Goal: Task Accomplishment & Management: Manage account settings

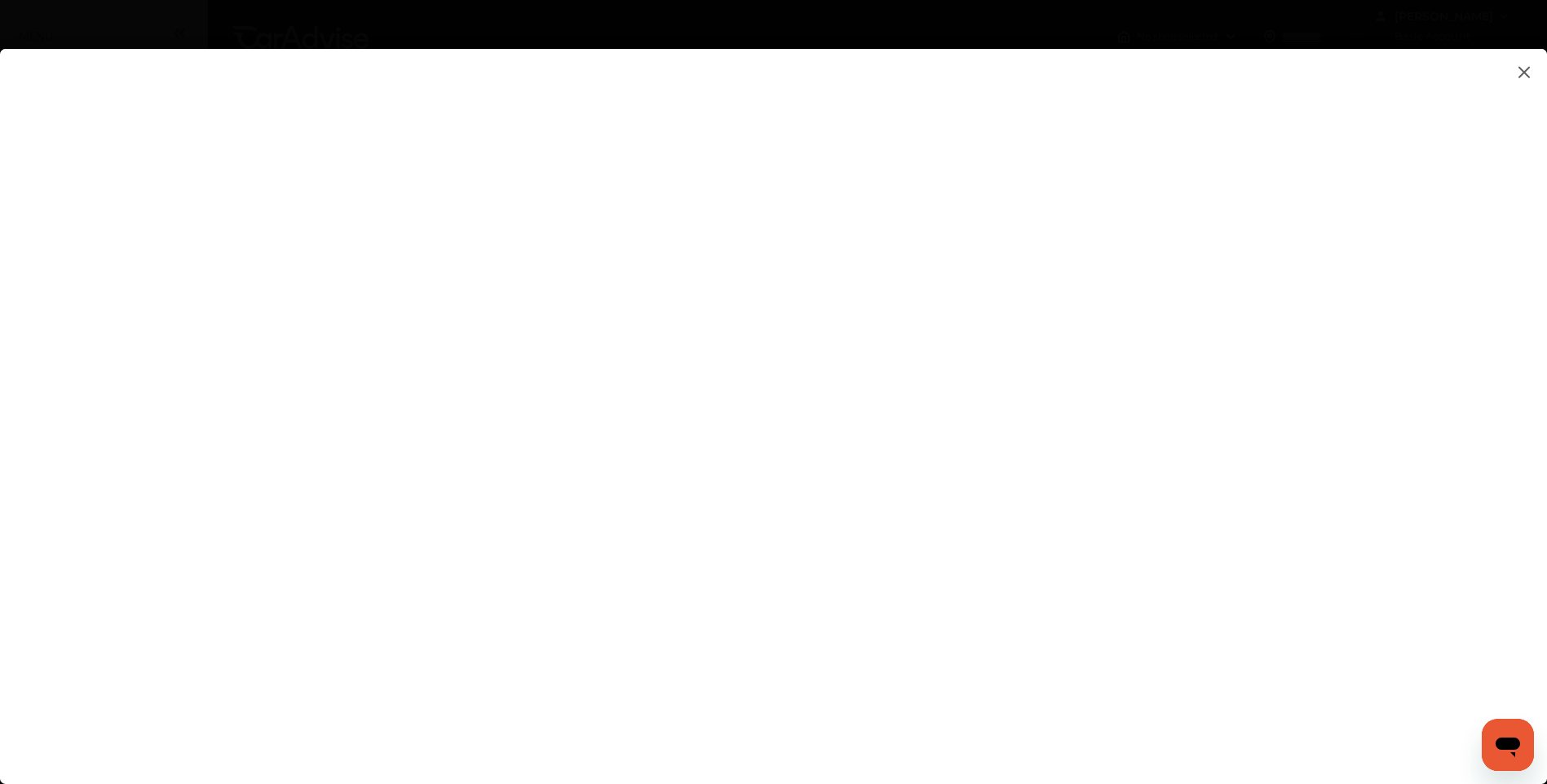
click at [1522, 72] on img at bounding box center [1524, 72] width 20 height 20
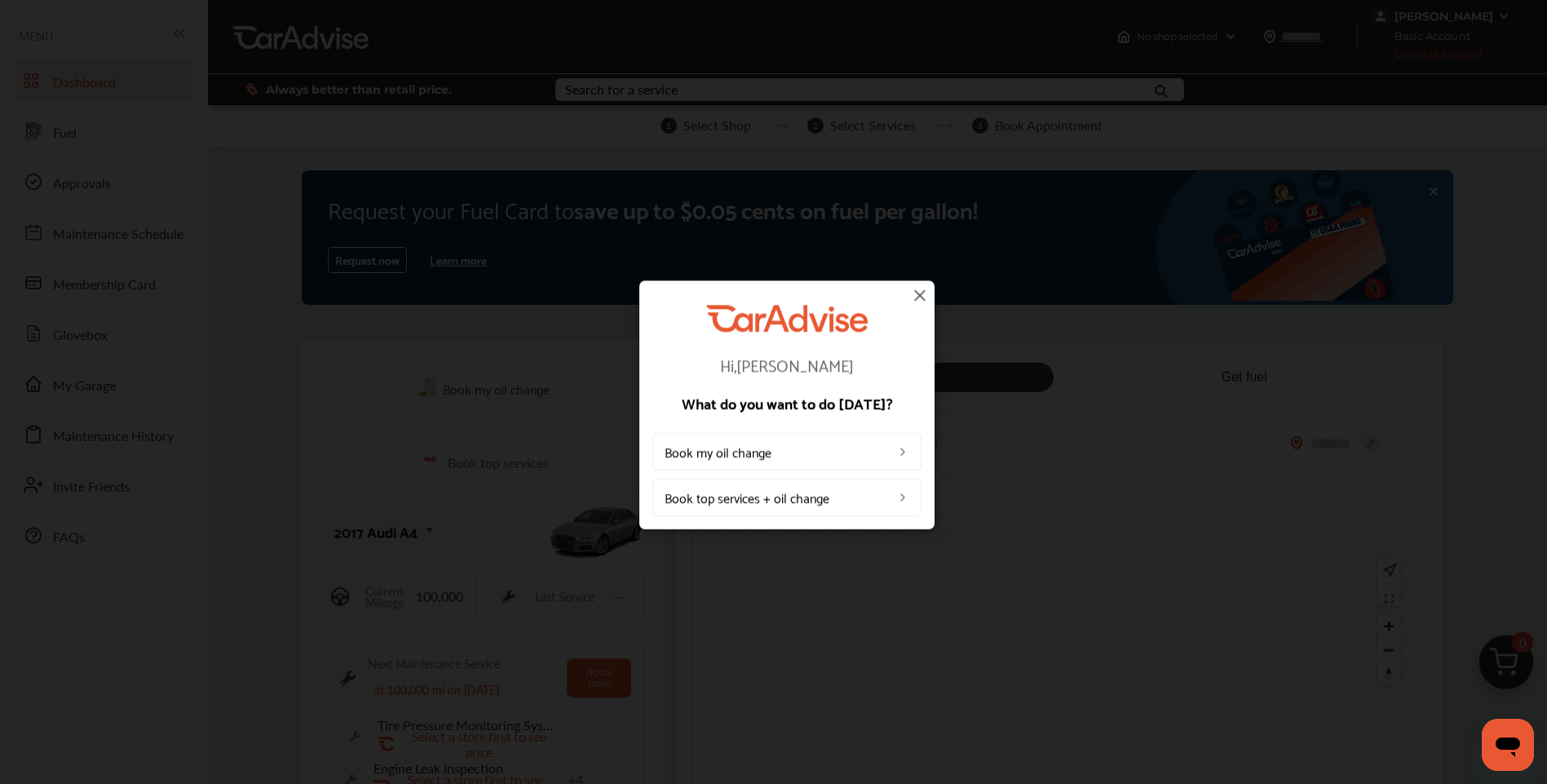
click at [920, 298] on img at bounding box center [920, 295] width 20 height 20
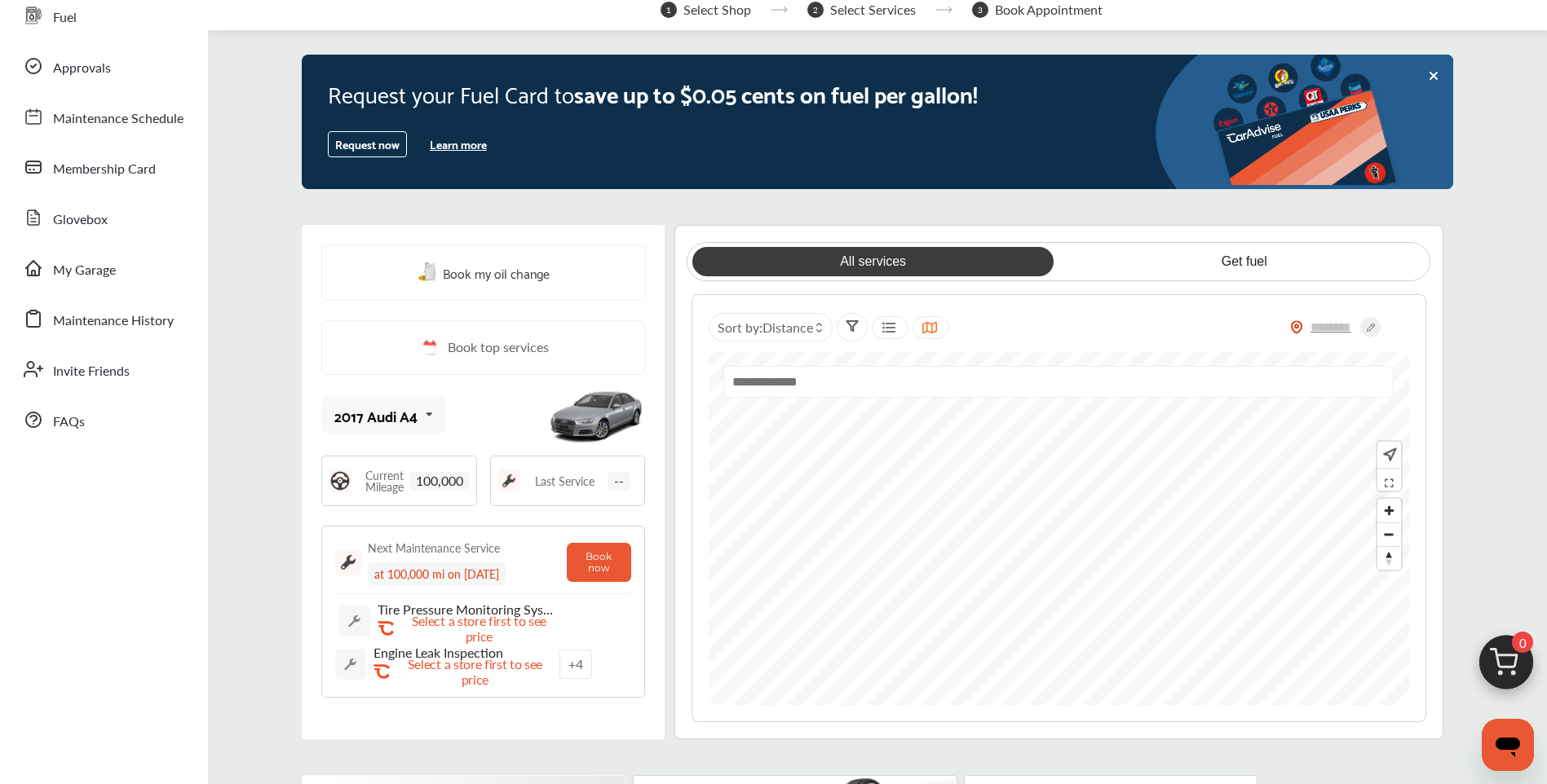
scroll to position [163, 0]
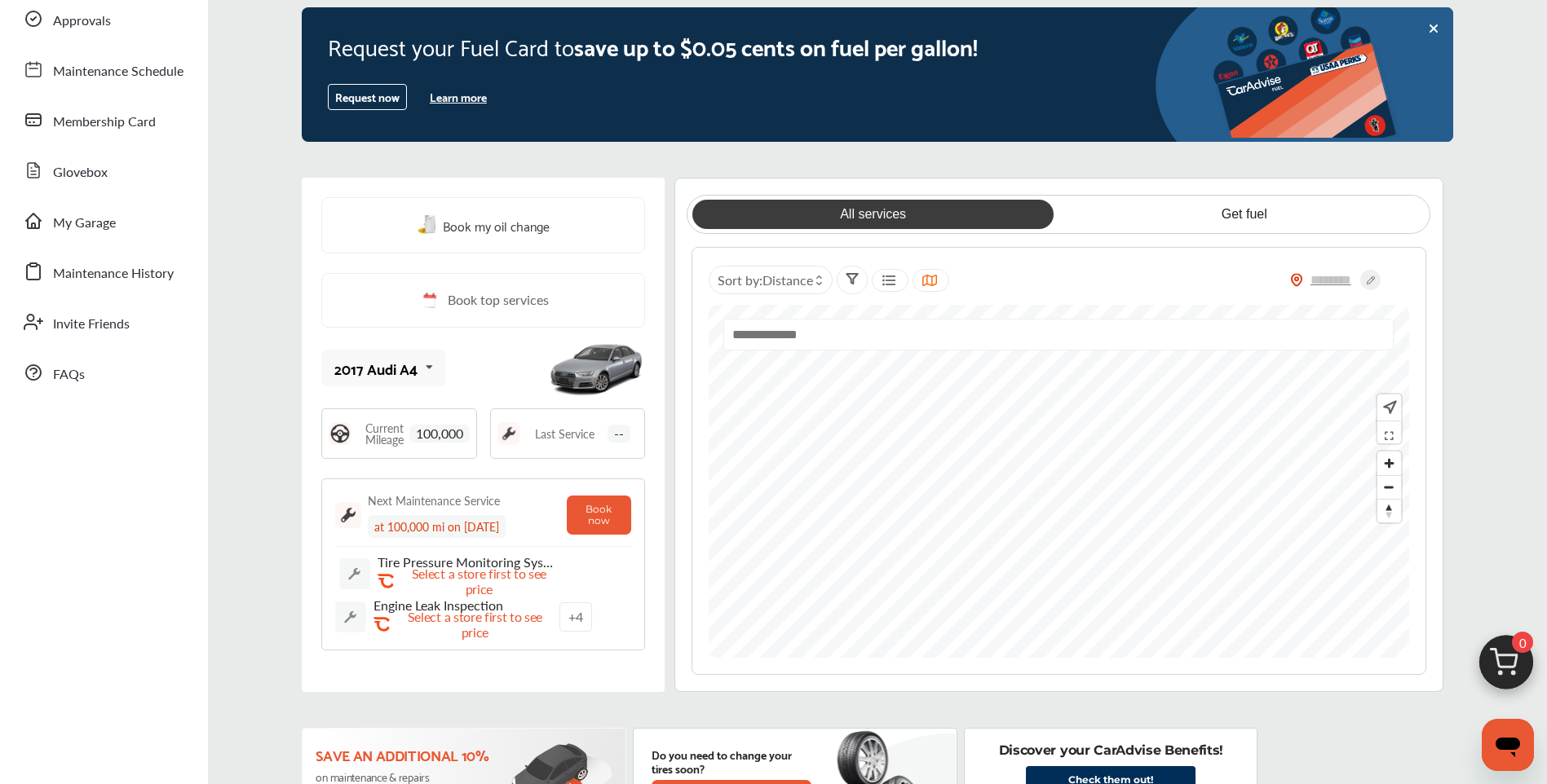
click at [485, 291] on span "Book top services" at bounding box center [499, 300] width 101 height 20
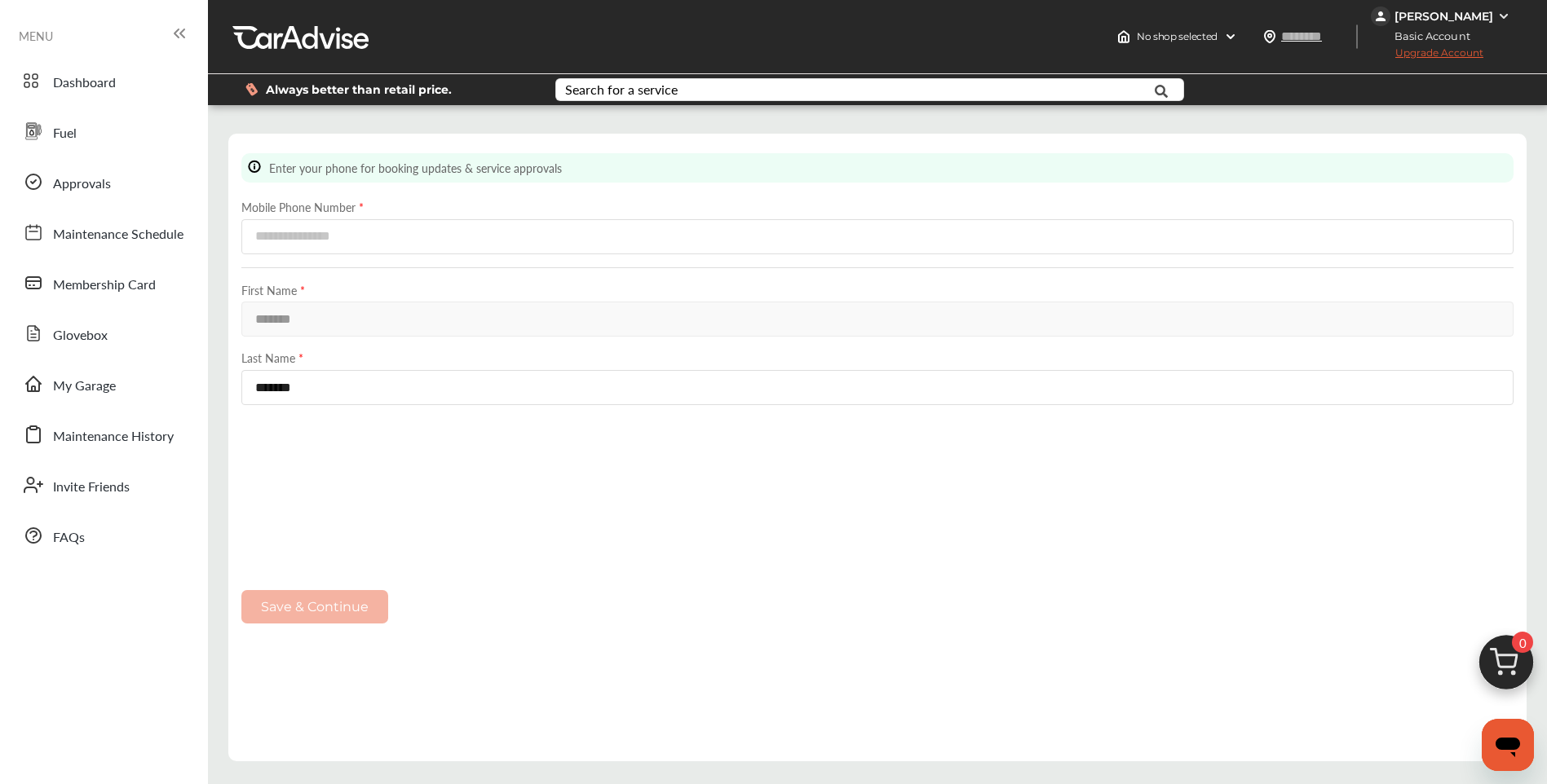
click at [172, 30] on icon at bounding box center [180, 34] width 20 height 20
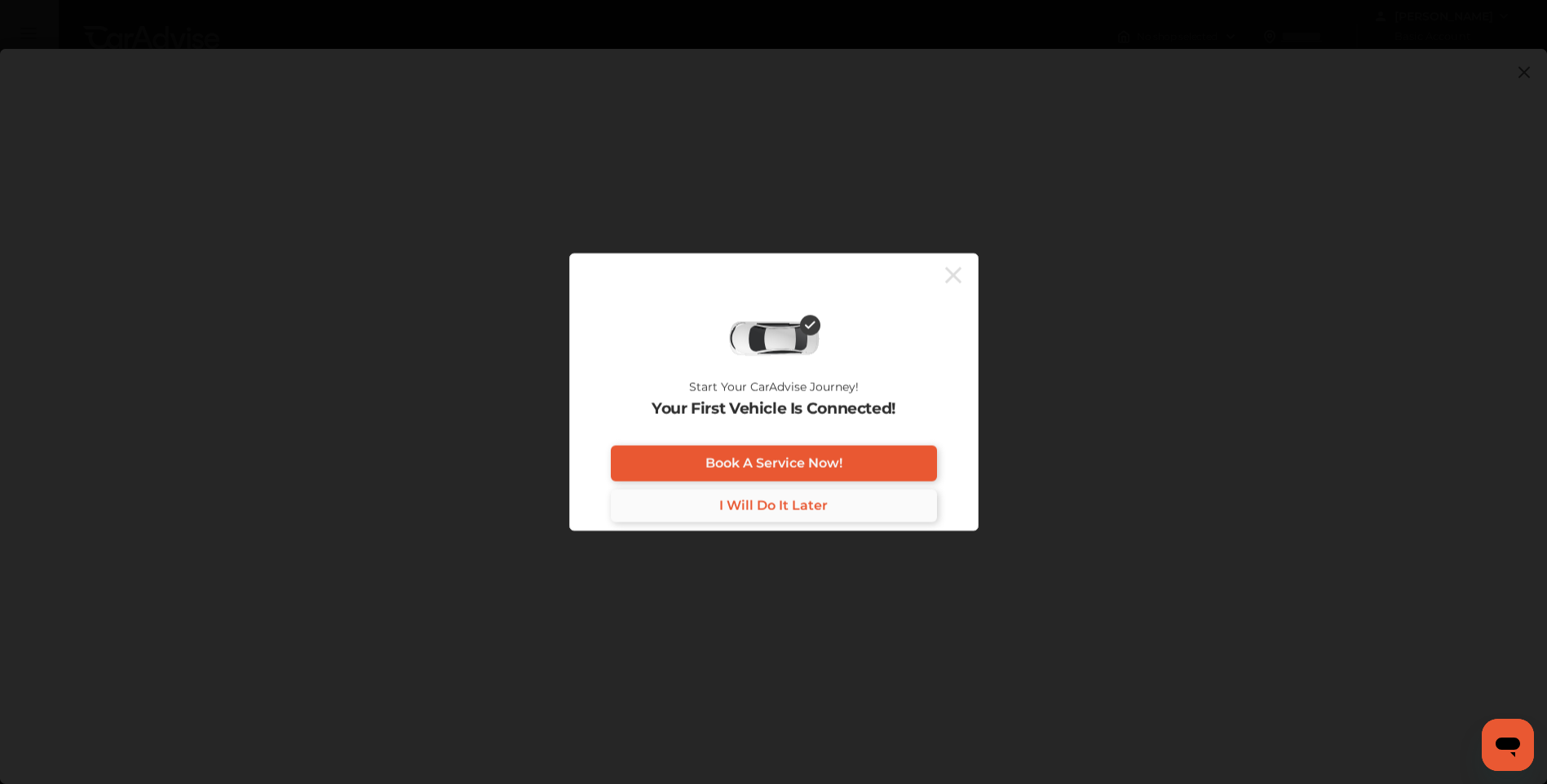
click at [777, 509] on span "I Will Do It Later" at bounding box center [774, 505] width 108 height 15
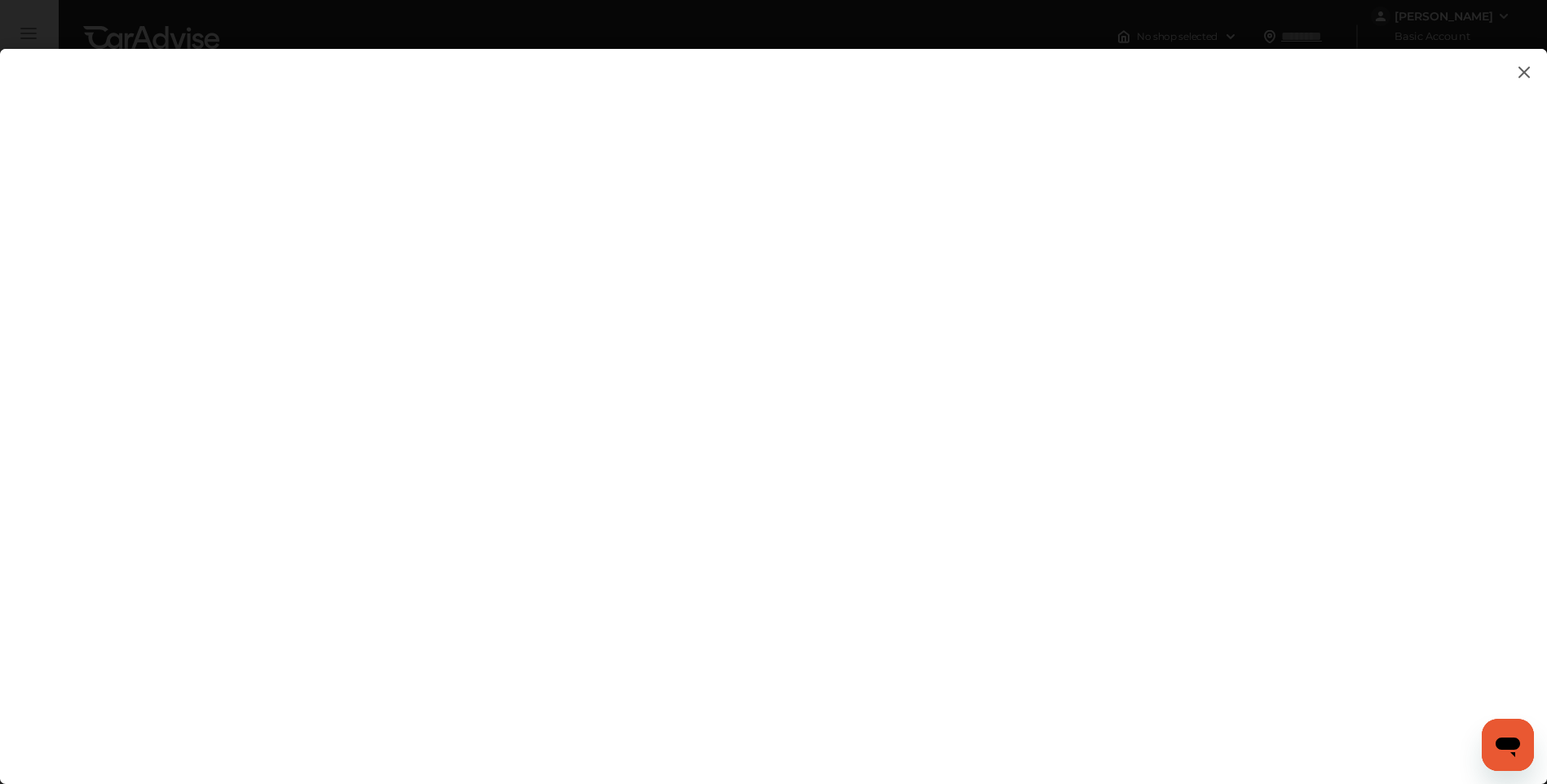
click at [1522, 72] on img at bounding box center [1524, 72] width 20 height 20
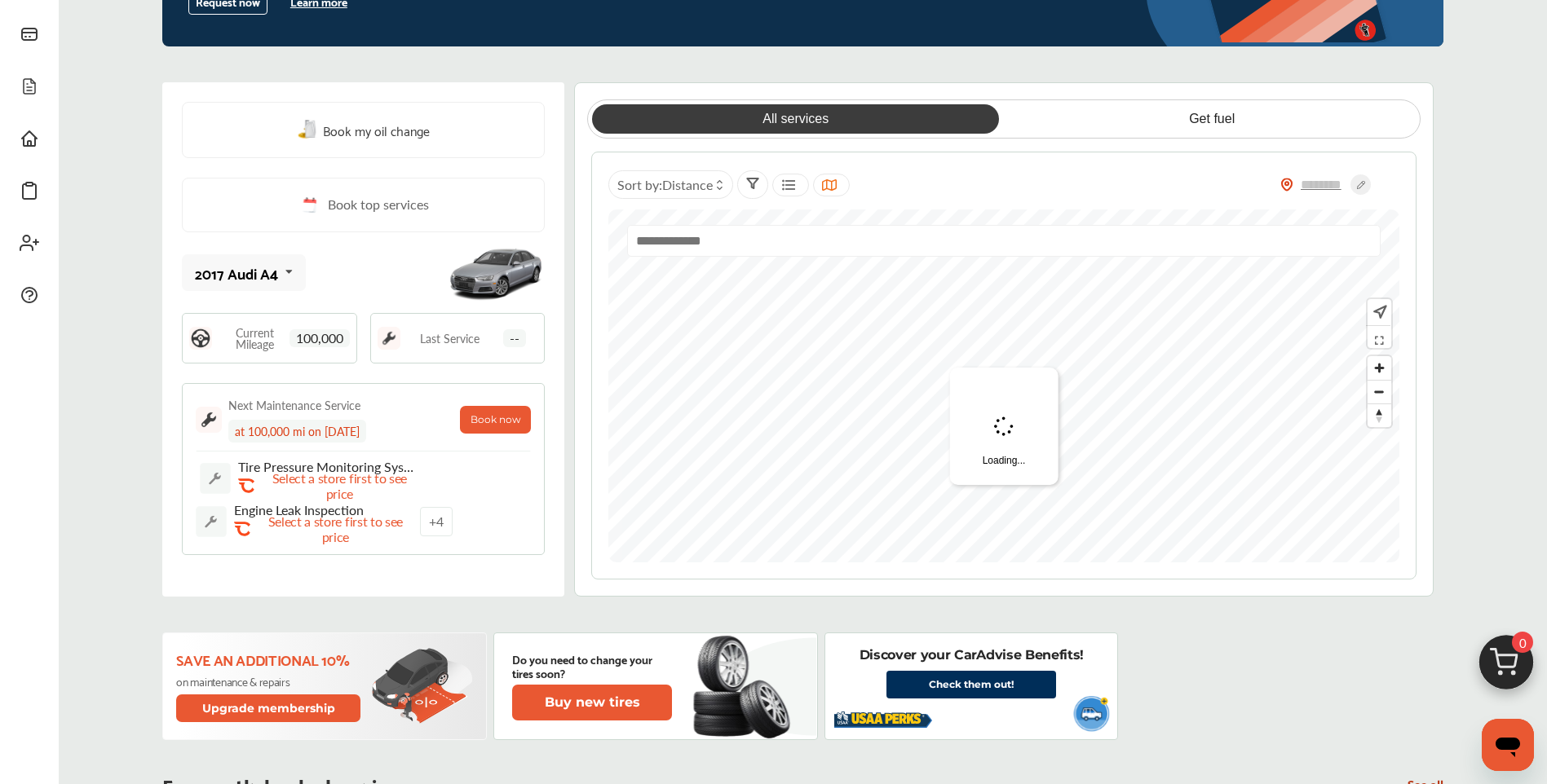
scroll to position [271, 0]
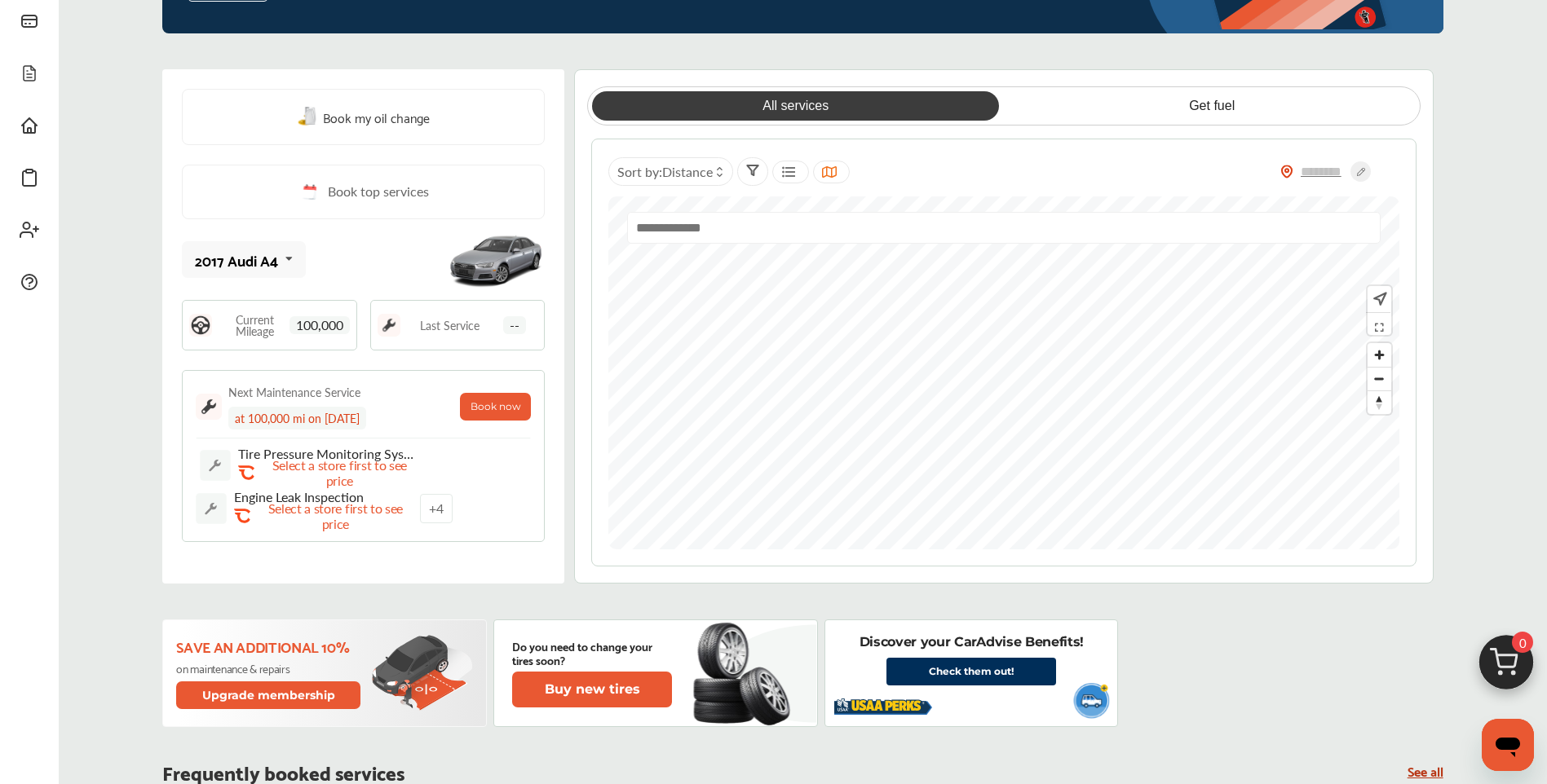
click at [727, 235] on input "text" at bounding box center [1004, 228] width 754 height 32
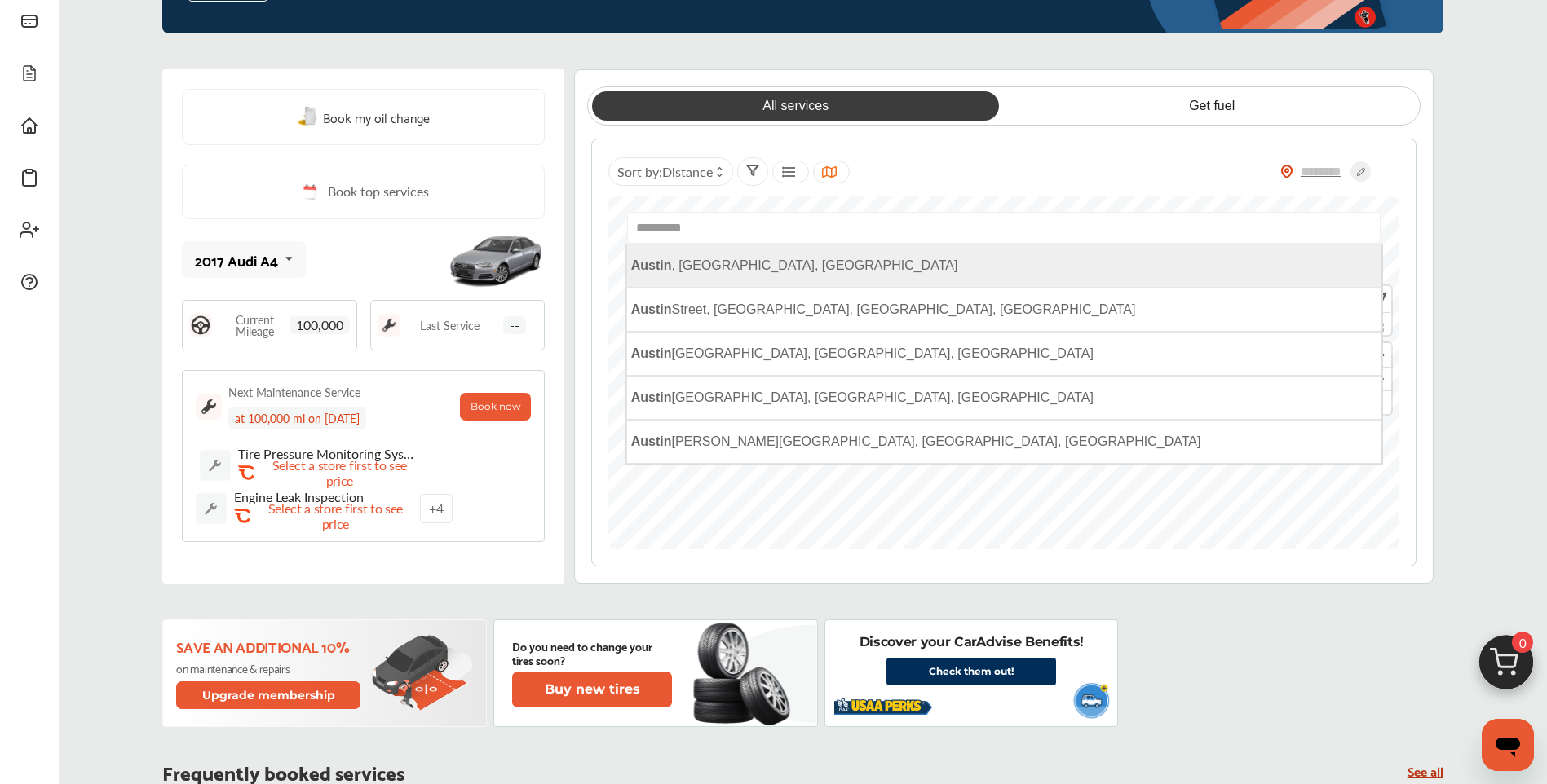
click at [714, 259] on li "[GEOGRAPHIC_DATA] , [GEOGRAPHIC_DATA], [GEOGRAPHIC_DATA]" at bounding box center [1004, 266] width 756 height 44
type input "**********"
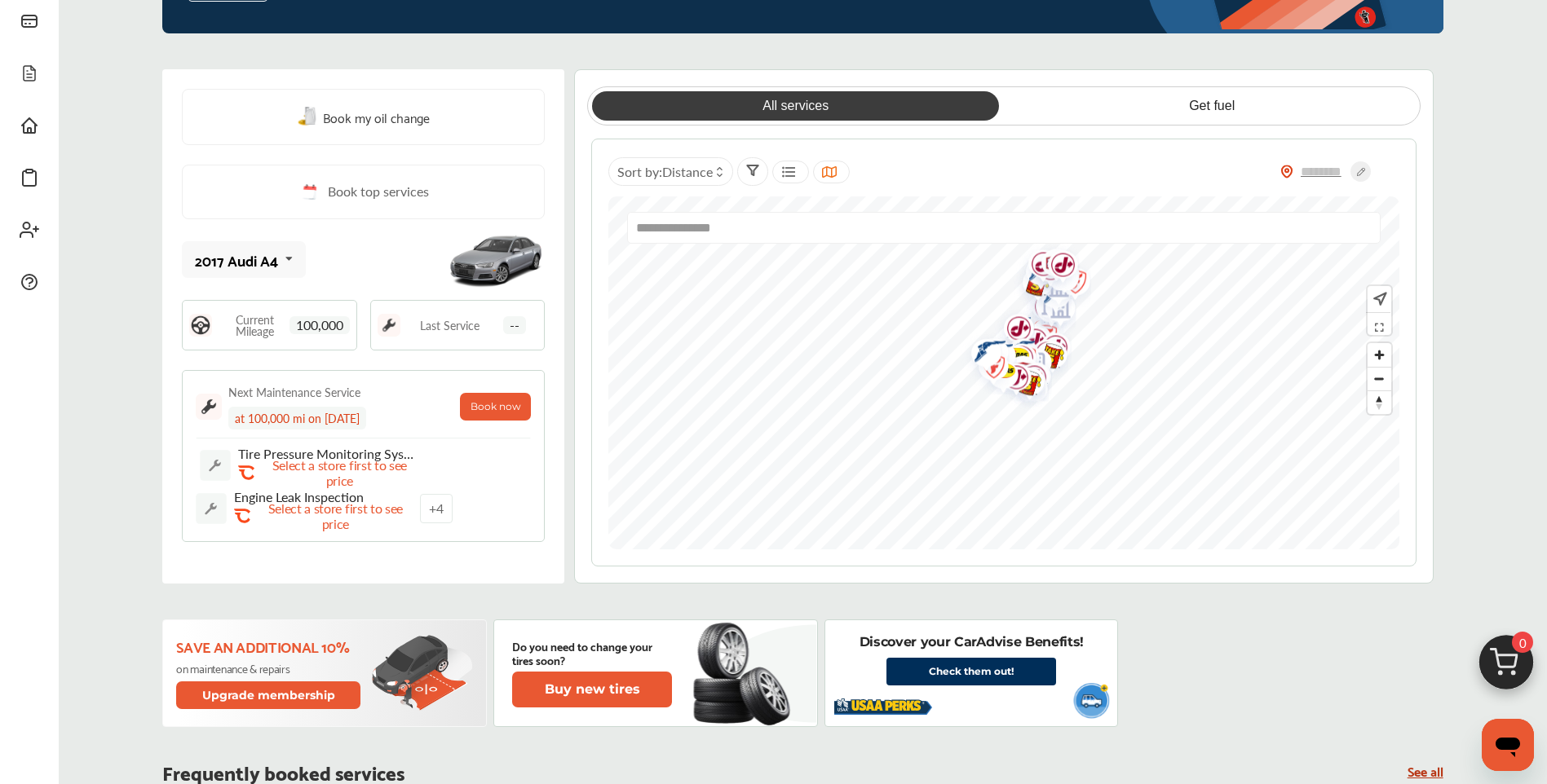
click at [390, 188] on span "Book top services" at bounding box center [379, 192] width 101 height 20
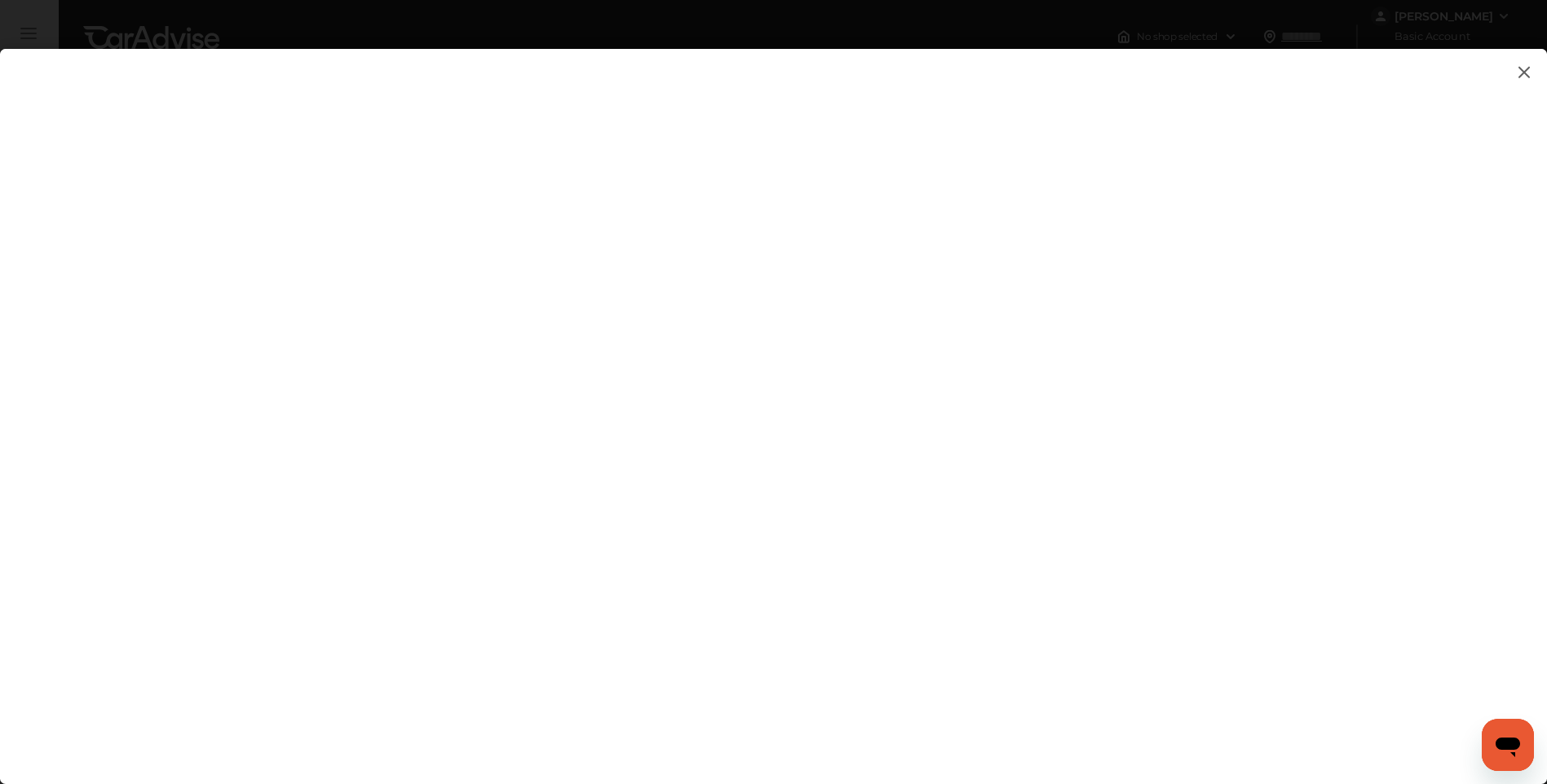
click at [1523, 72] on img at bounding box center [1524, 72] width 20 height 20
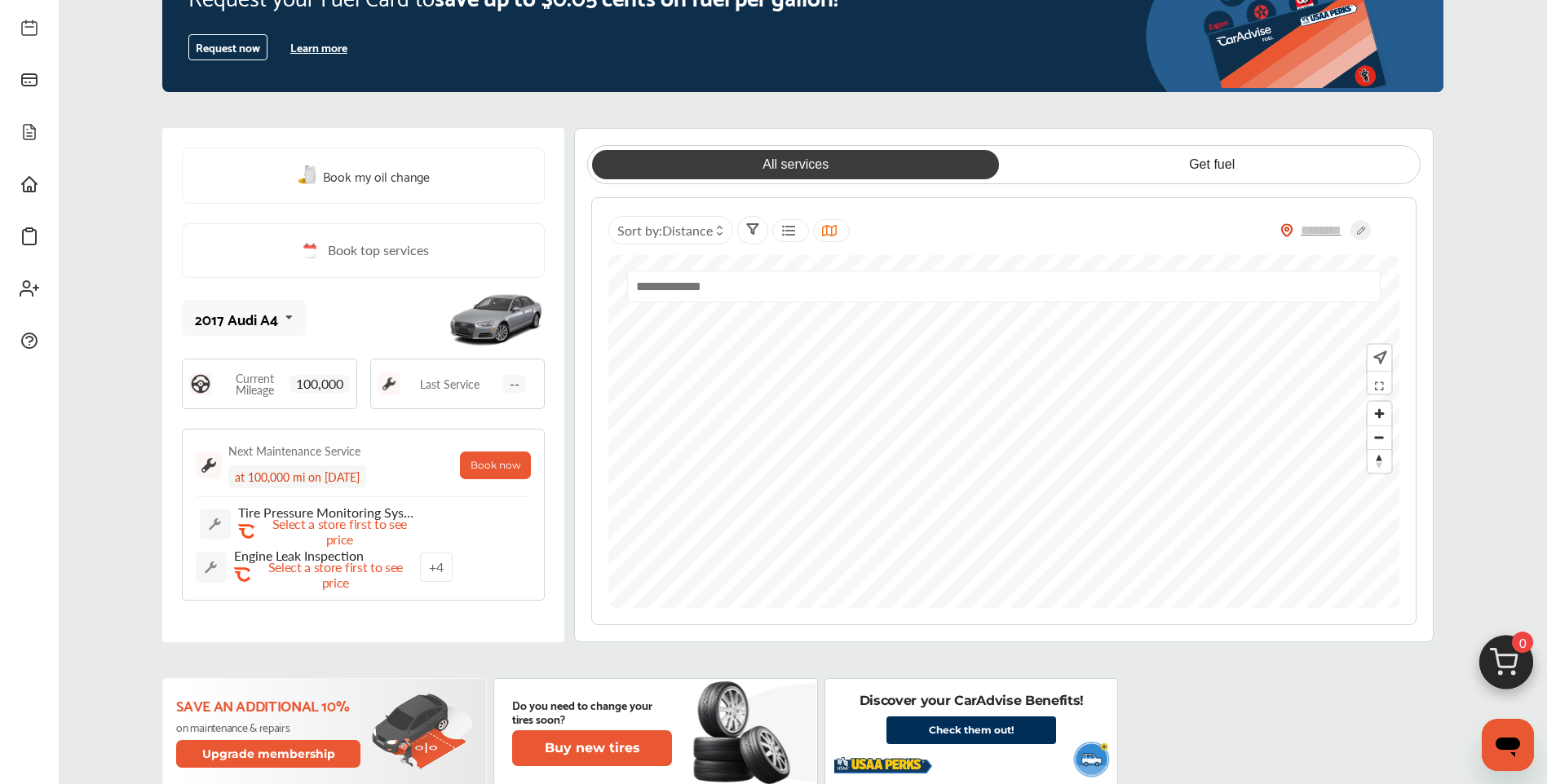
scroll to position [218, 0]
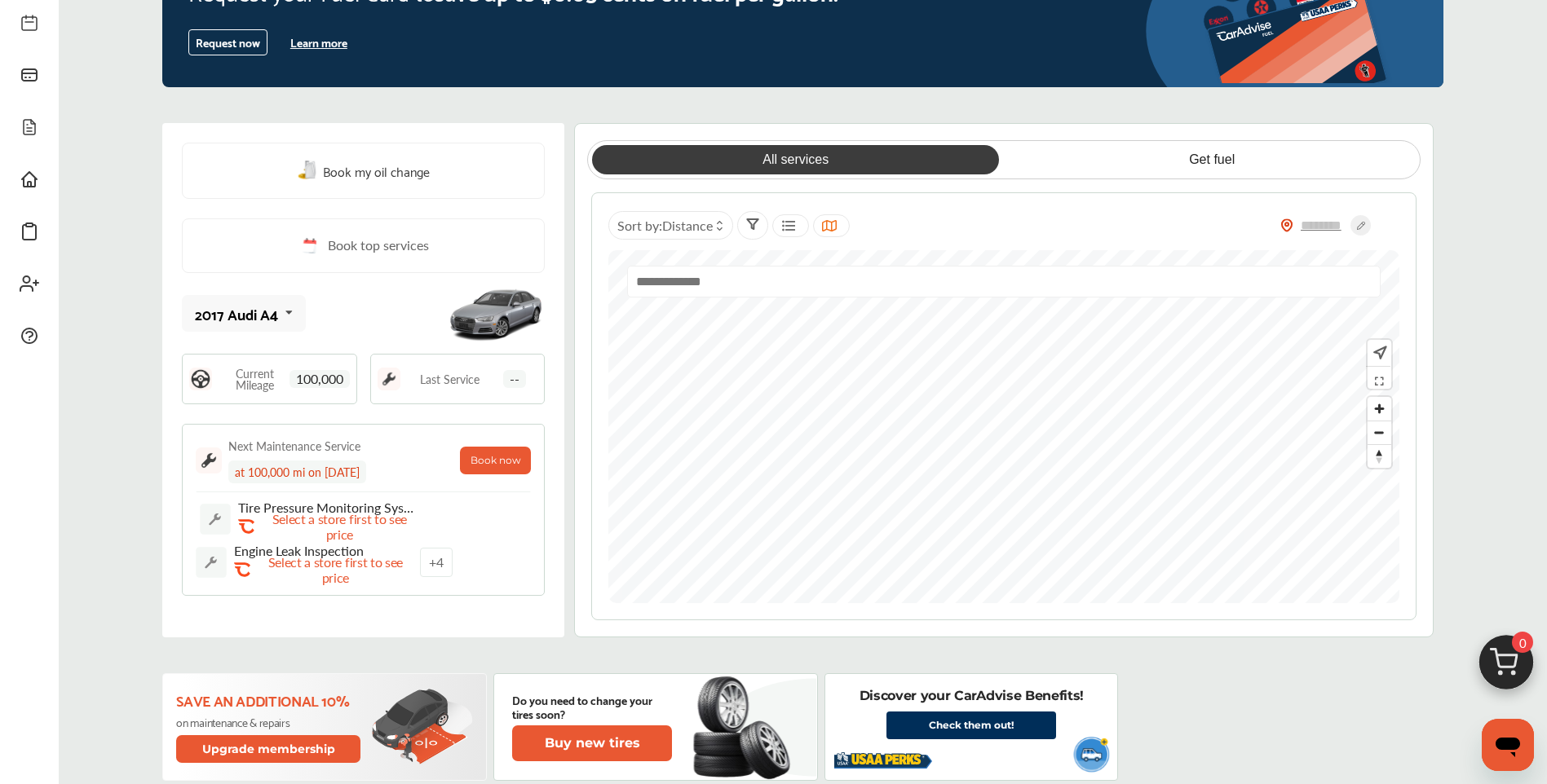
click at [766, 158] on link "All services" at bounding box center [796, 159] width 407 height 29
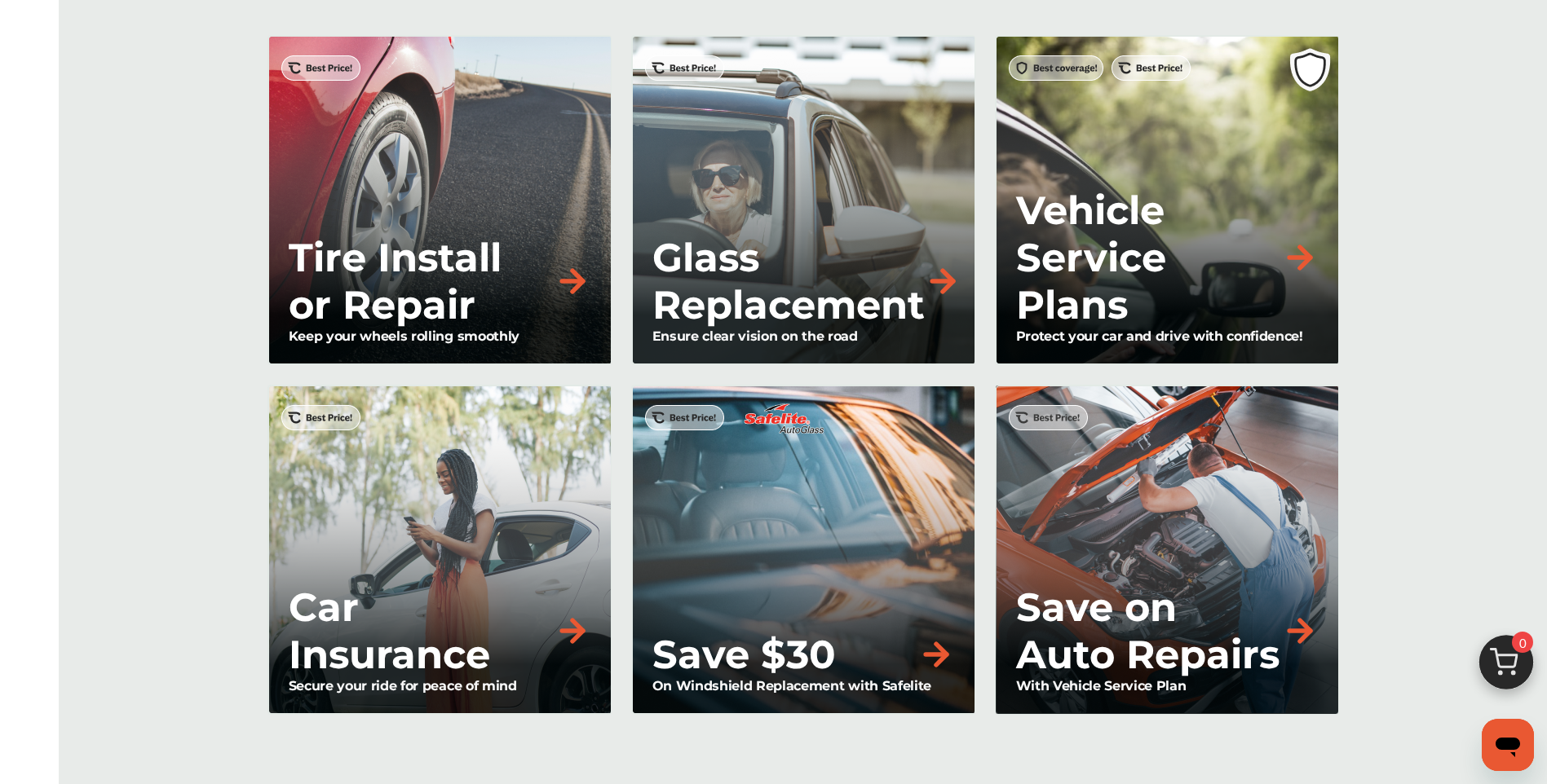
scroll to position [1468, 0]
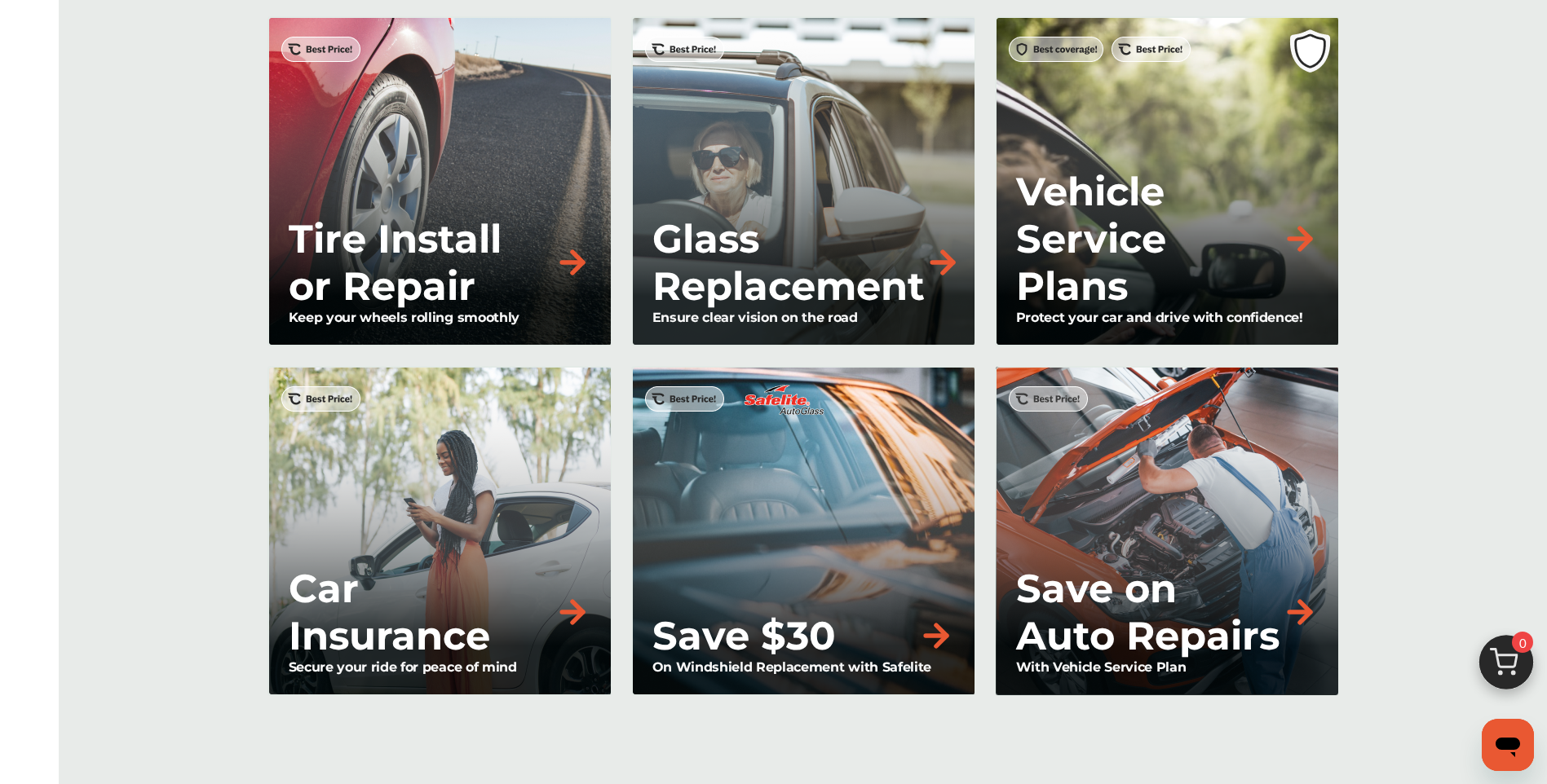
click at [1119, 615] on p "Save on Auto Repairs" at bounding box center [1149, 612] width 266 height 94
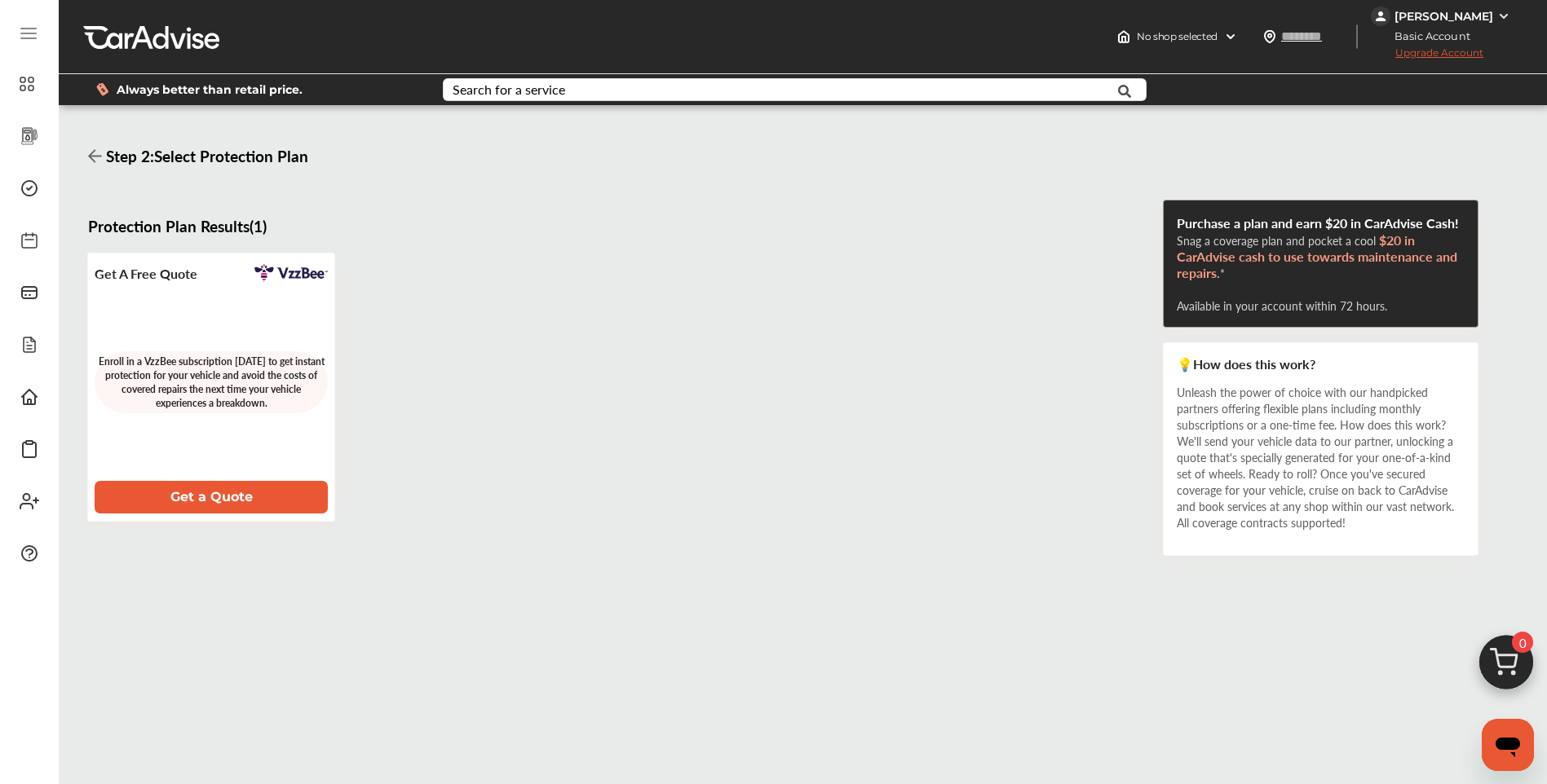
click at [27, 34] on icon at bounding box center [28, 34] width 15 height 0
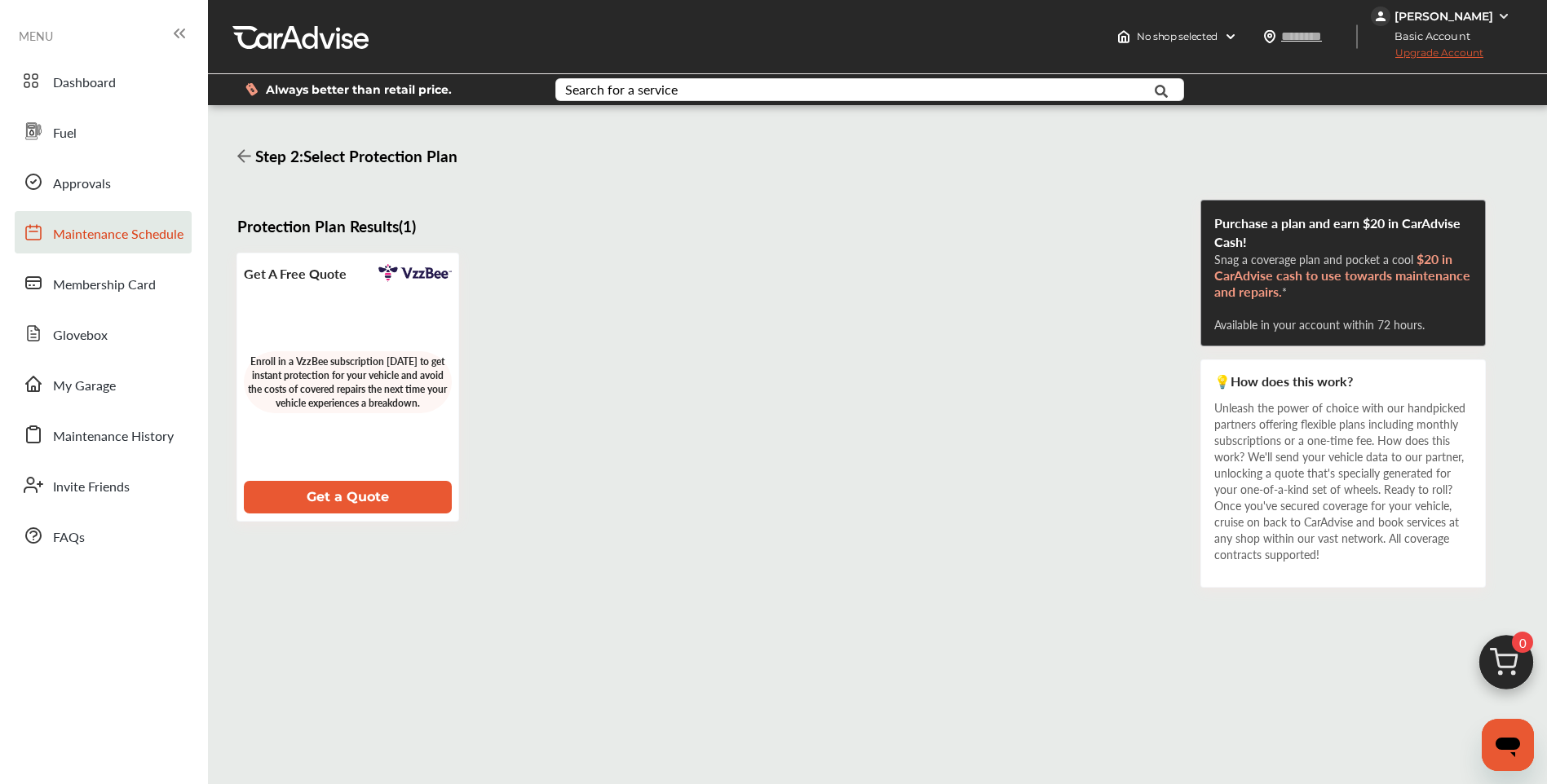
click at [123, 245] on link "Maintenance Schedule" at bounding box center [103, 233] width 177 height 43
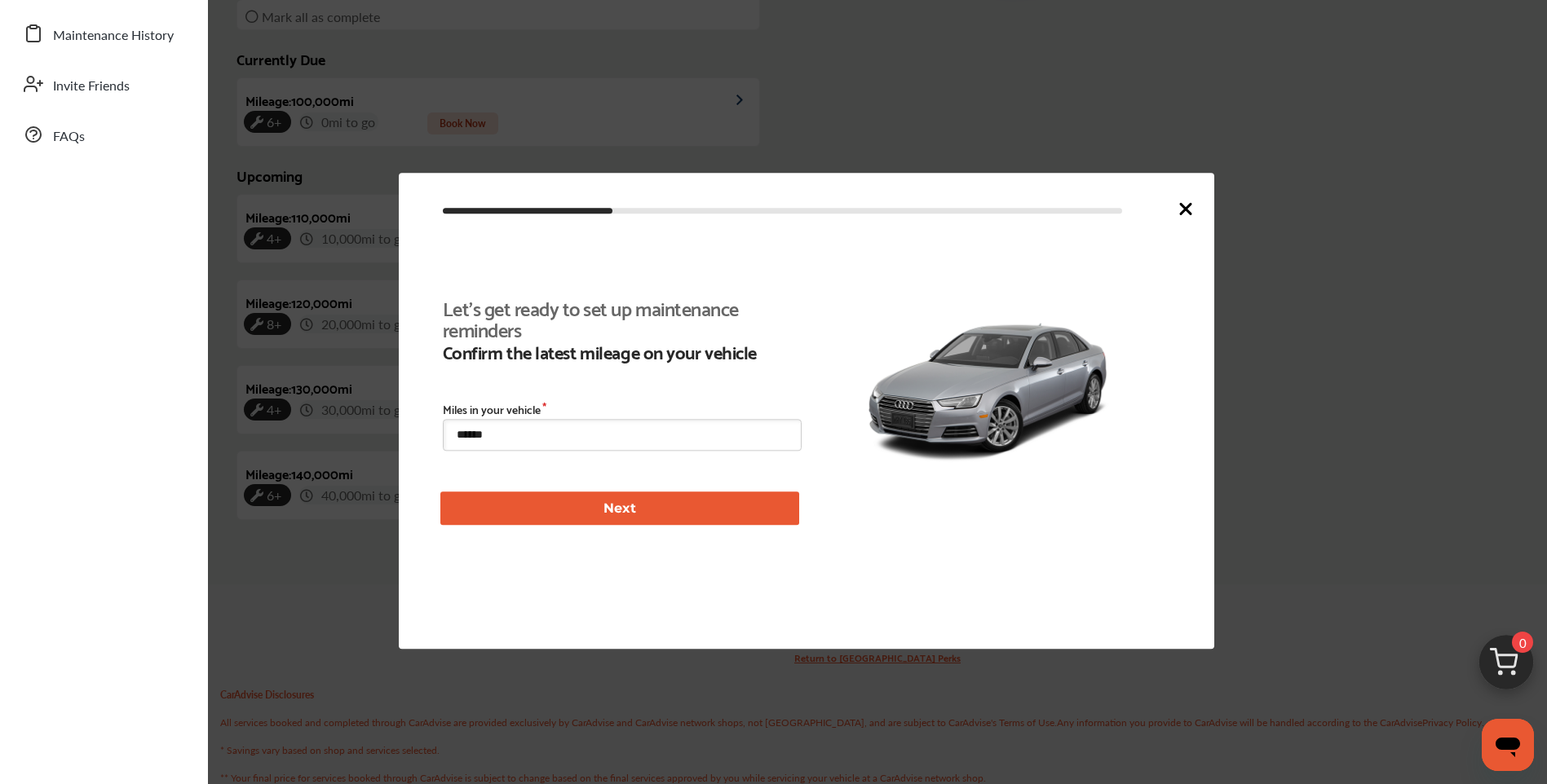
scroll to position [377, 0]
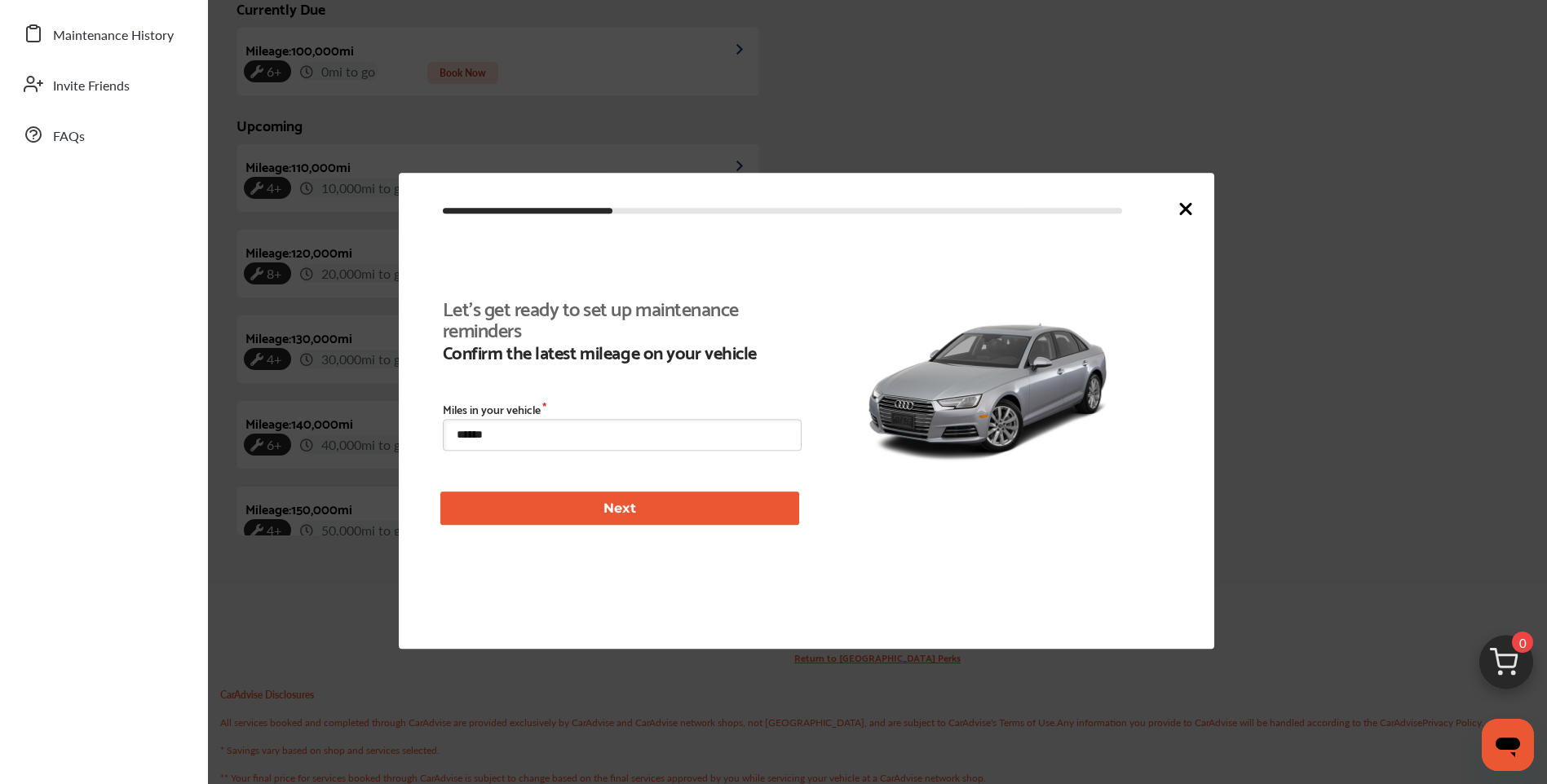
click at [1182, 214] on icon at bounding box center [1186, 209] width 20 height 20
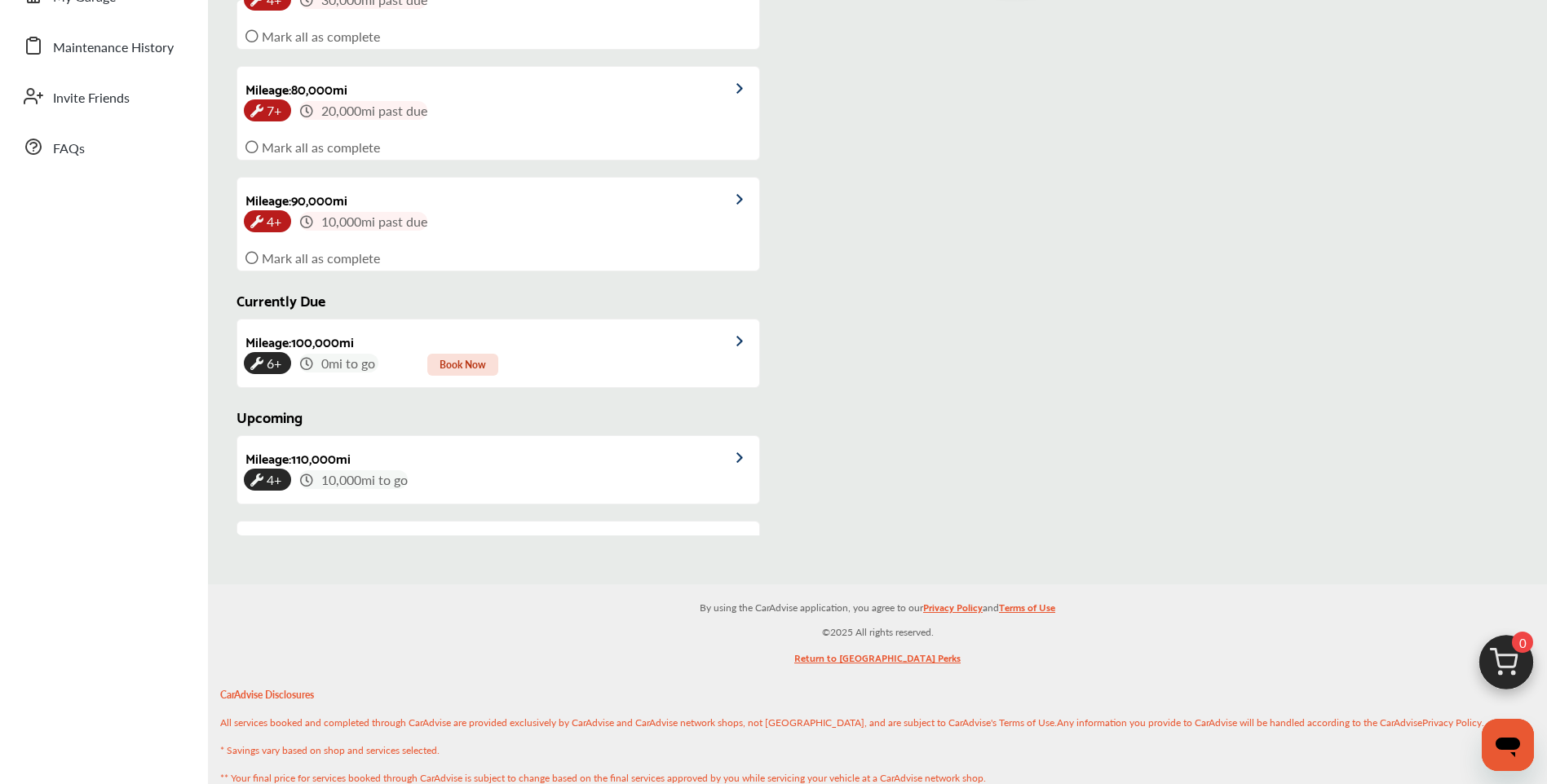
scroll to position [0, 0]
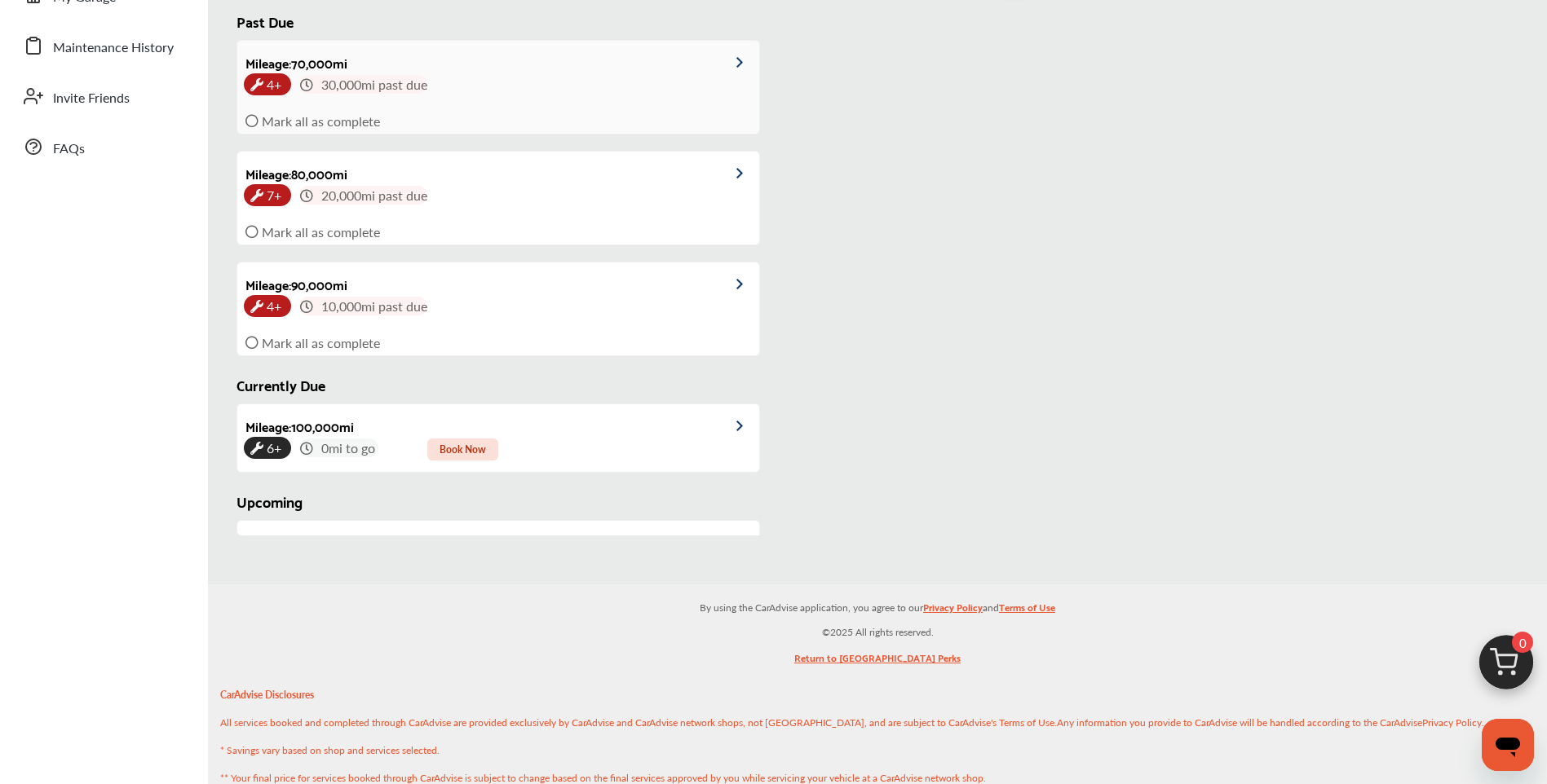
click at [281, 84] on span "4+" at bounding box center [274, 84] width 21 height 25
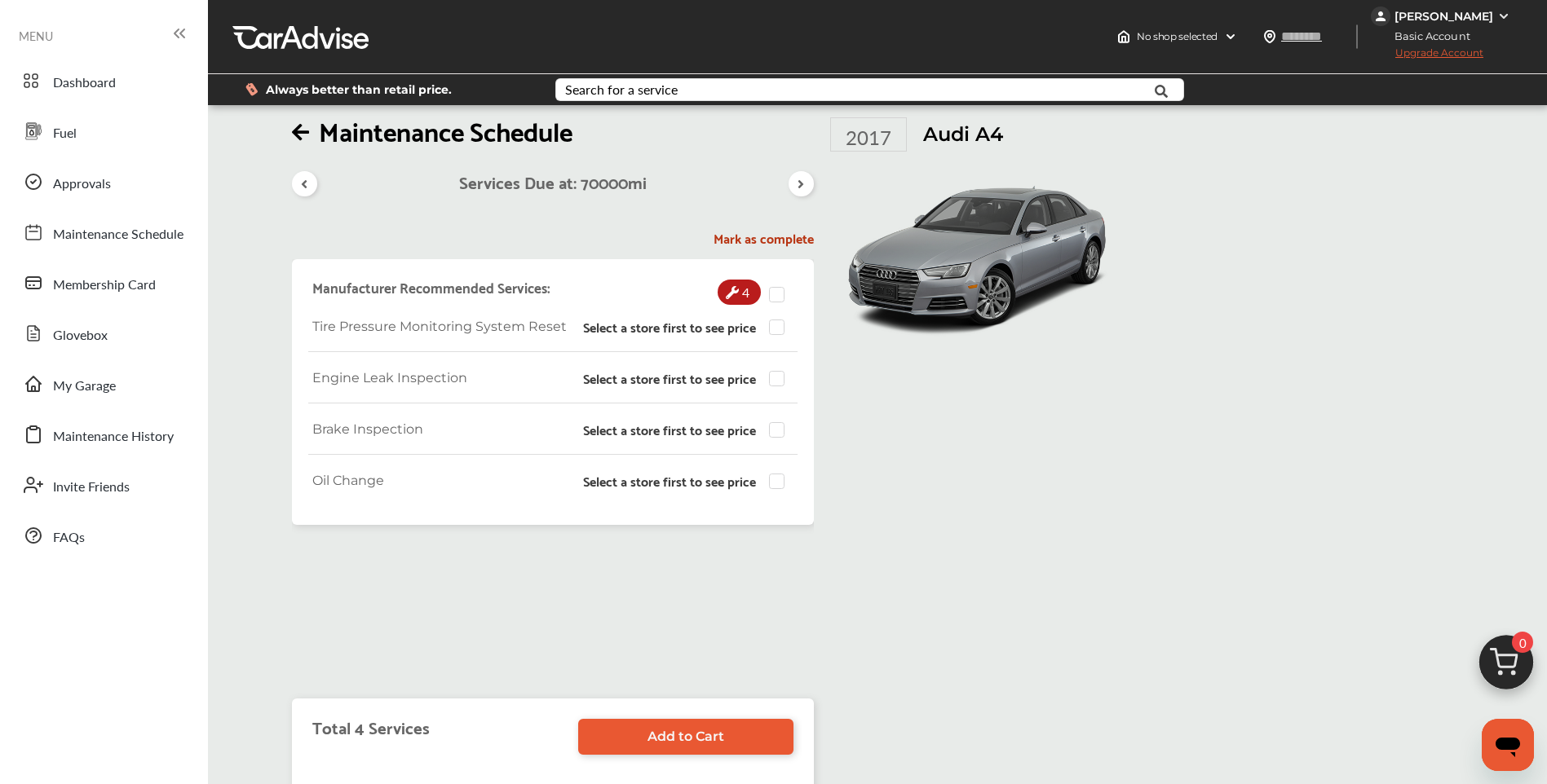
click at [766, 237] on h5 "Mark as complete" at bounding box center [552, 238] width 522 height 17
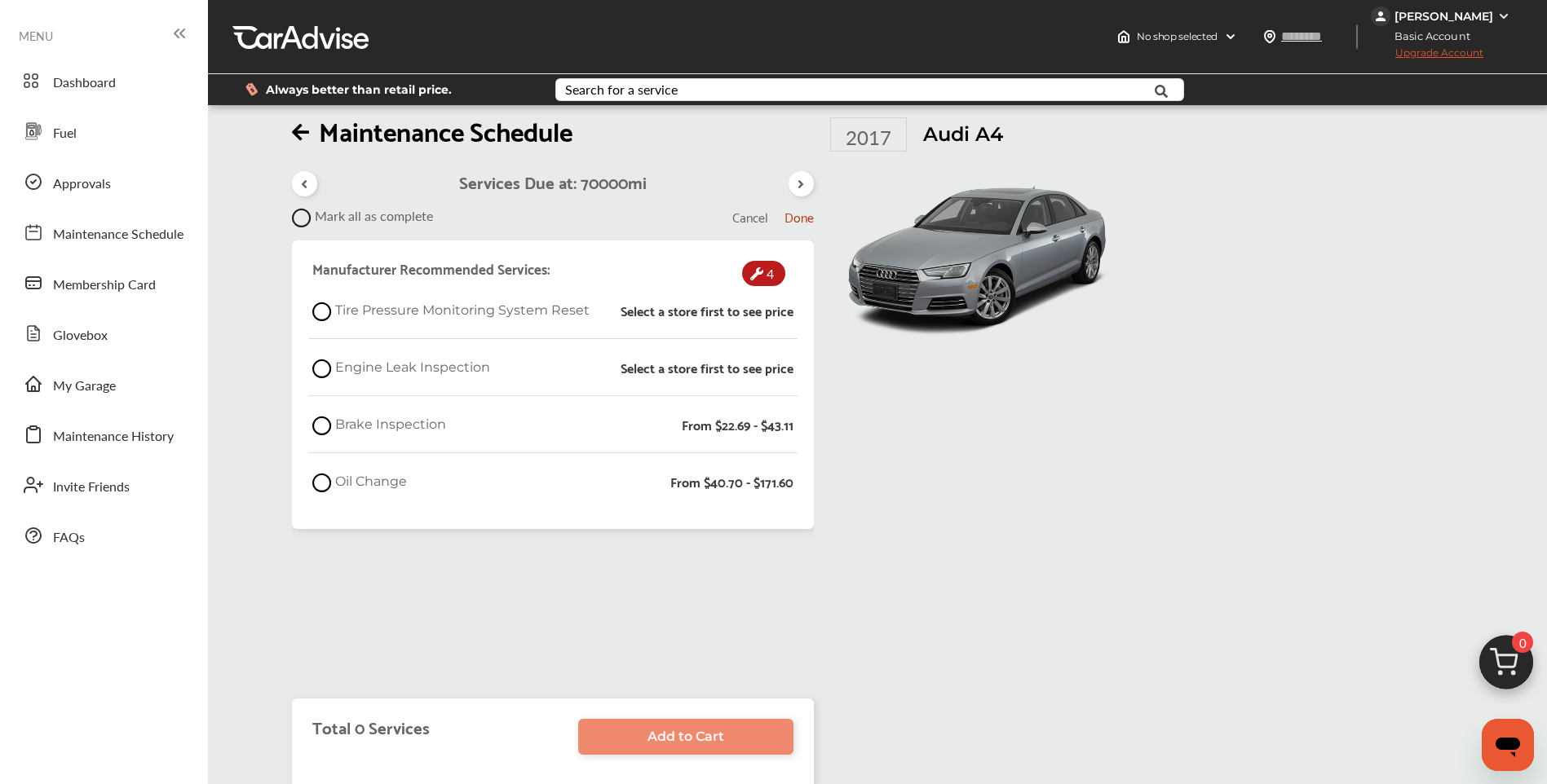
click at [301, 216] on icon at bounding box center [301, 218] width 20 height 20
click at [814, 221] on span "Done" at bounding box center [798, 216] width 29 height 22
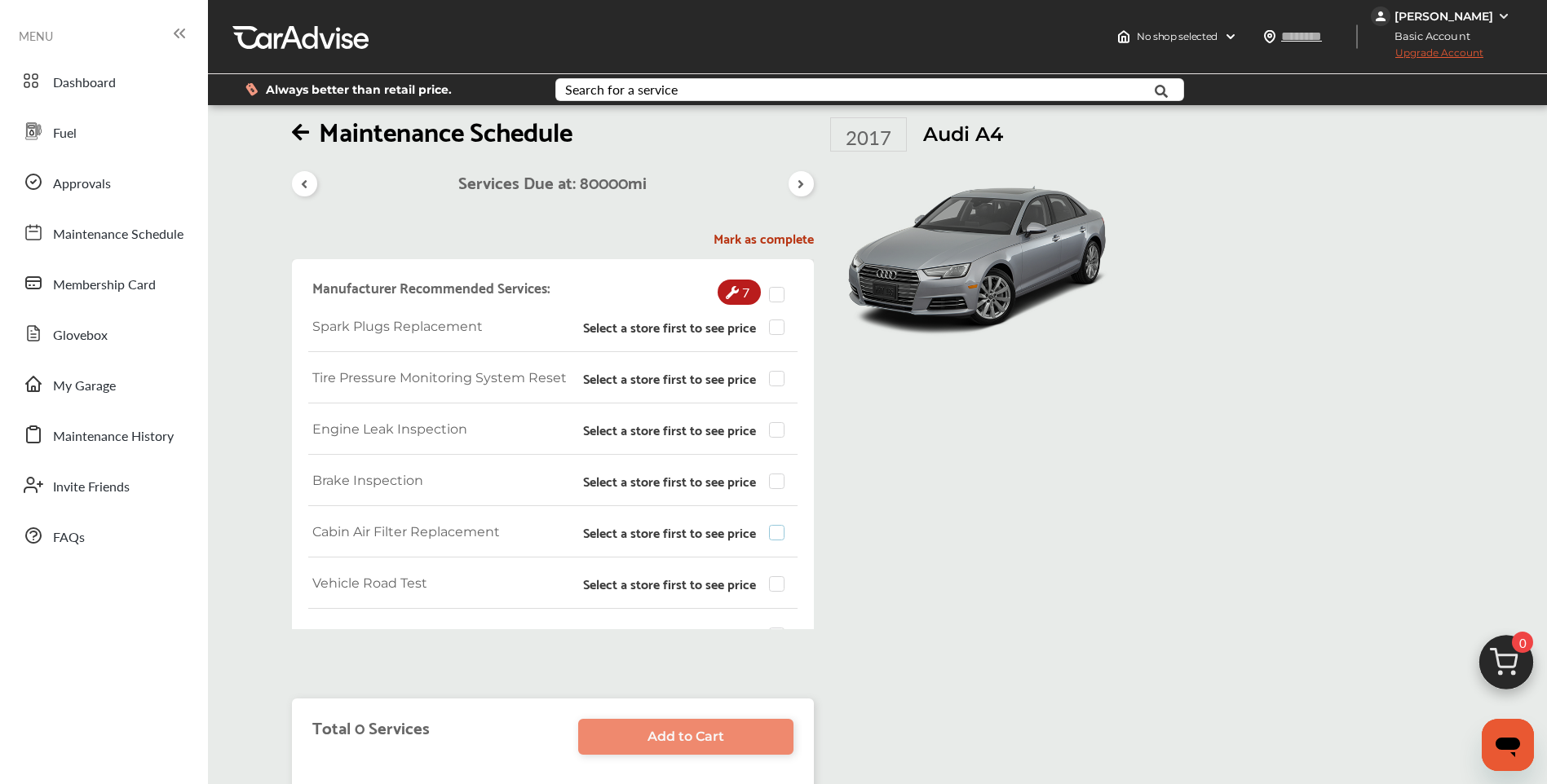
click at [772, 525] on label at bounding box center [782, 525] width 25 height 0
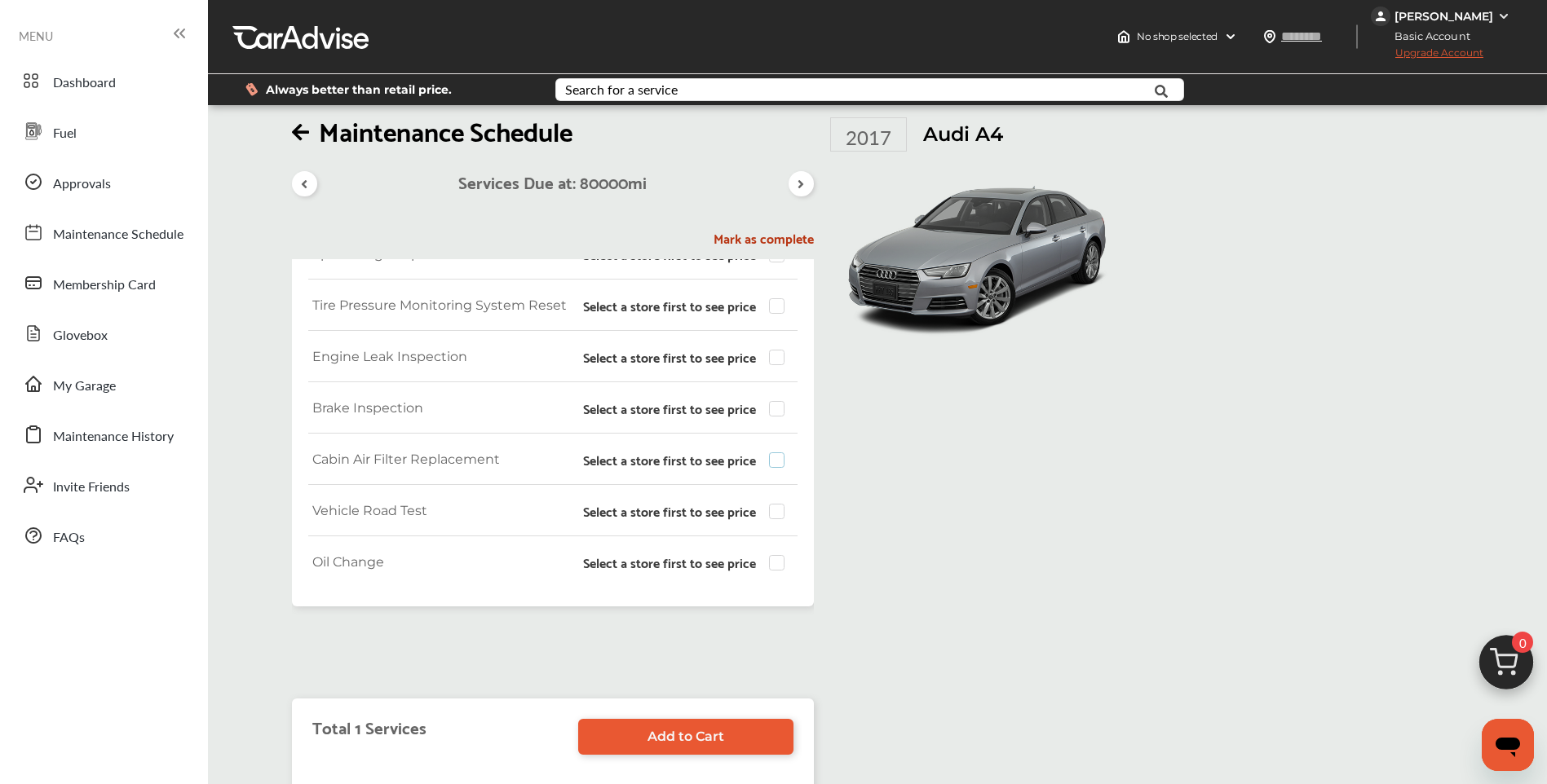
scroll to position [148, 0]
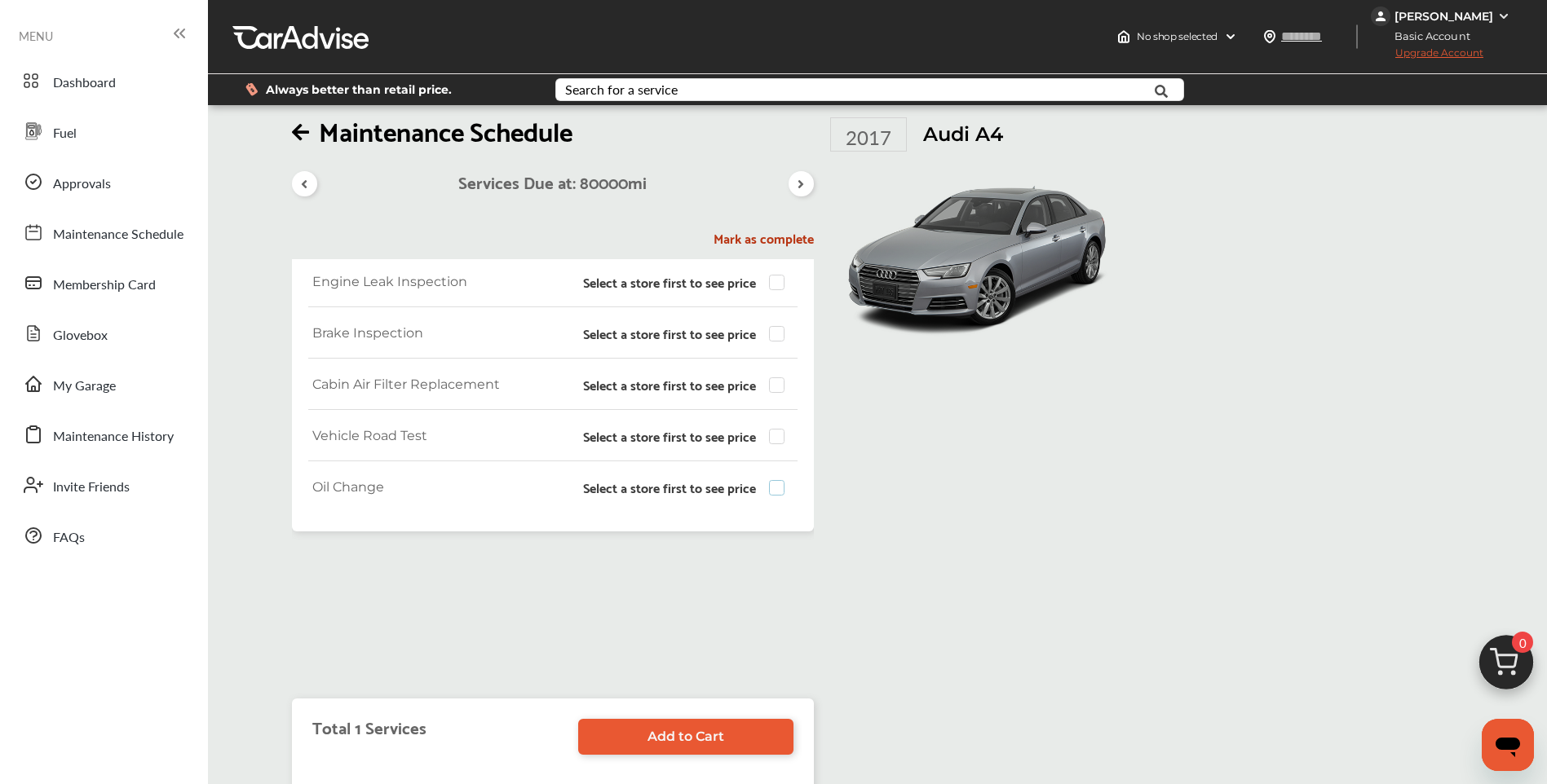
click at [774, 480] on label at bounding box center [782, 480] width 25 height 0
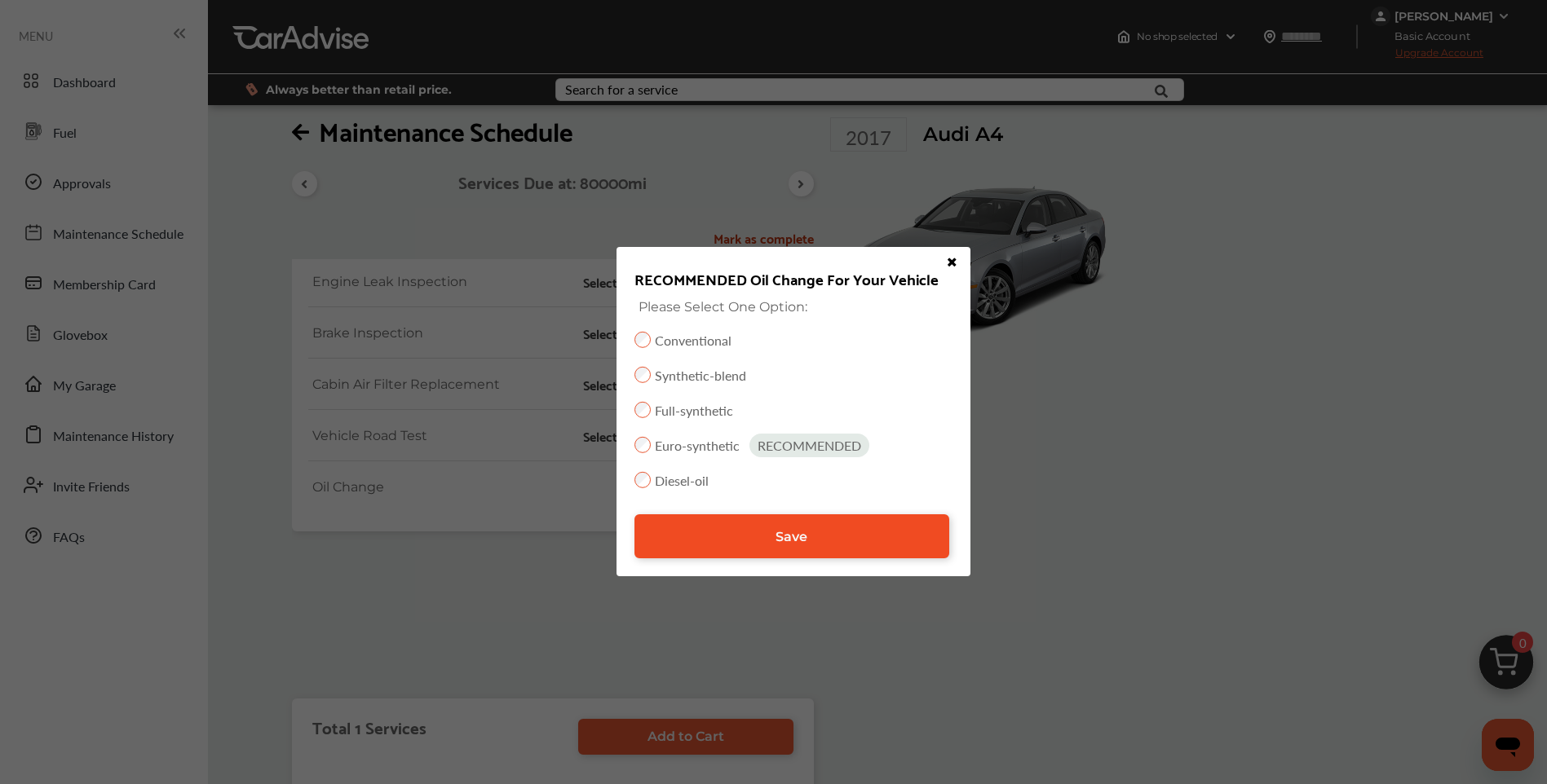
click at [808, 545] on link "Save" at bounding box center [792, 537] width 316 height 44
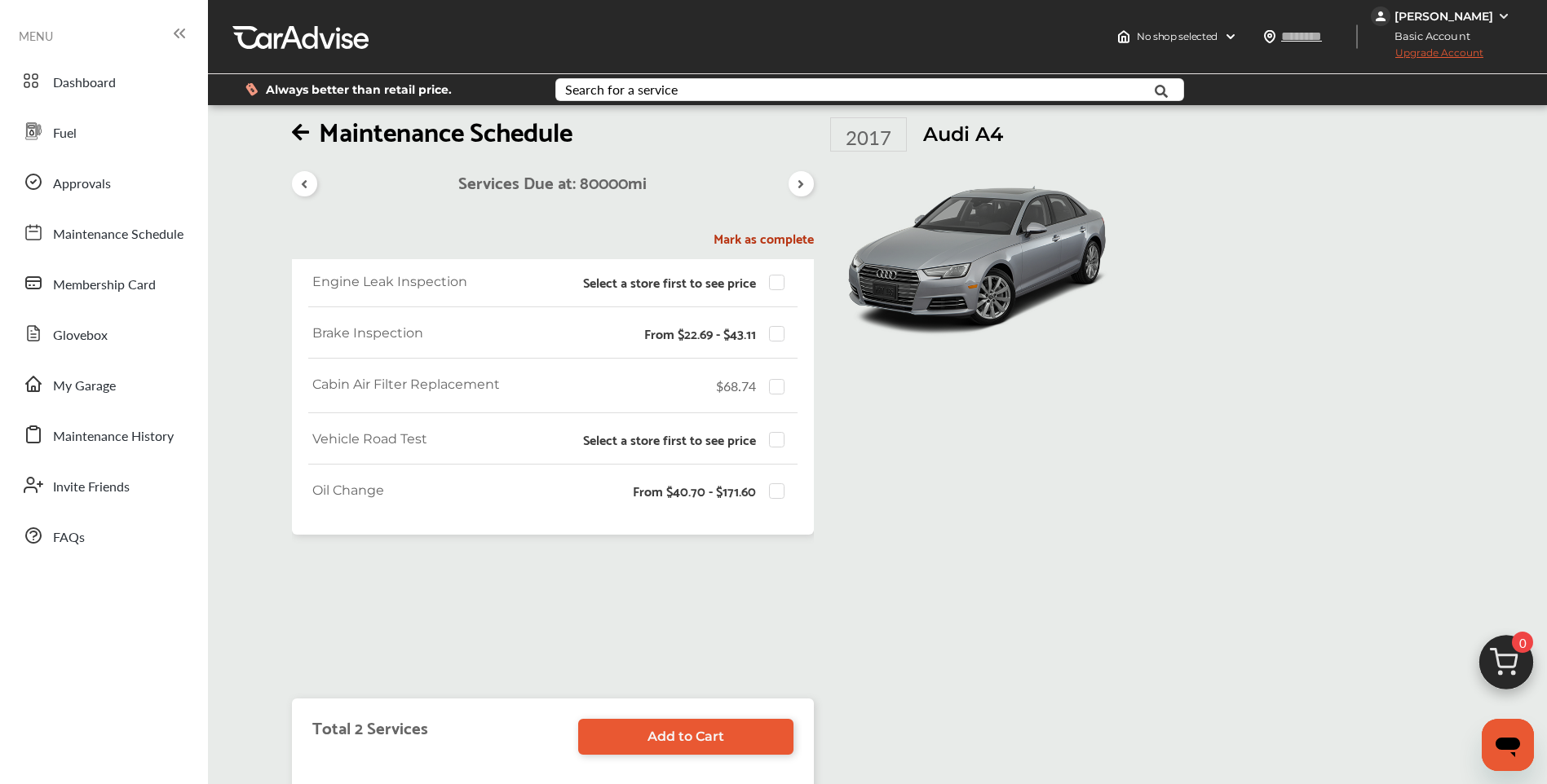
click at [797, 243] on h5 "Mark as complete" at bounding box center [552, 238] width 522 height 17
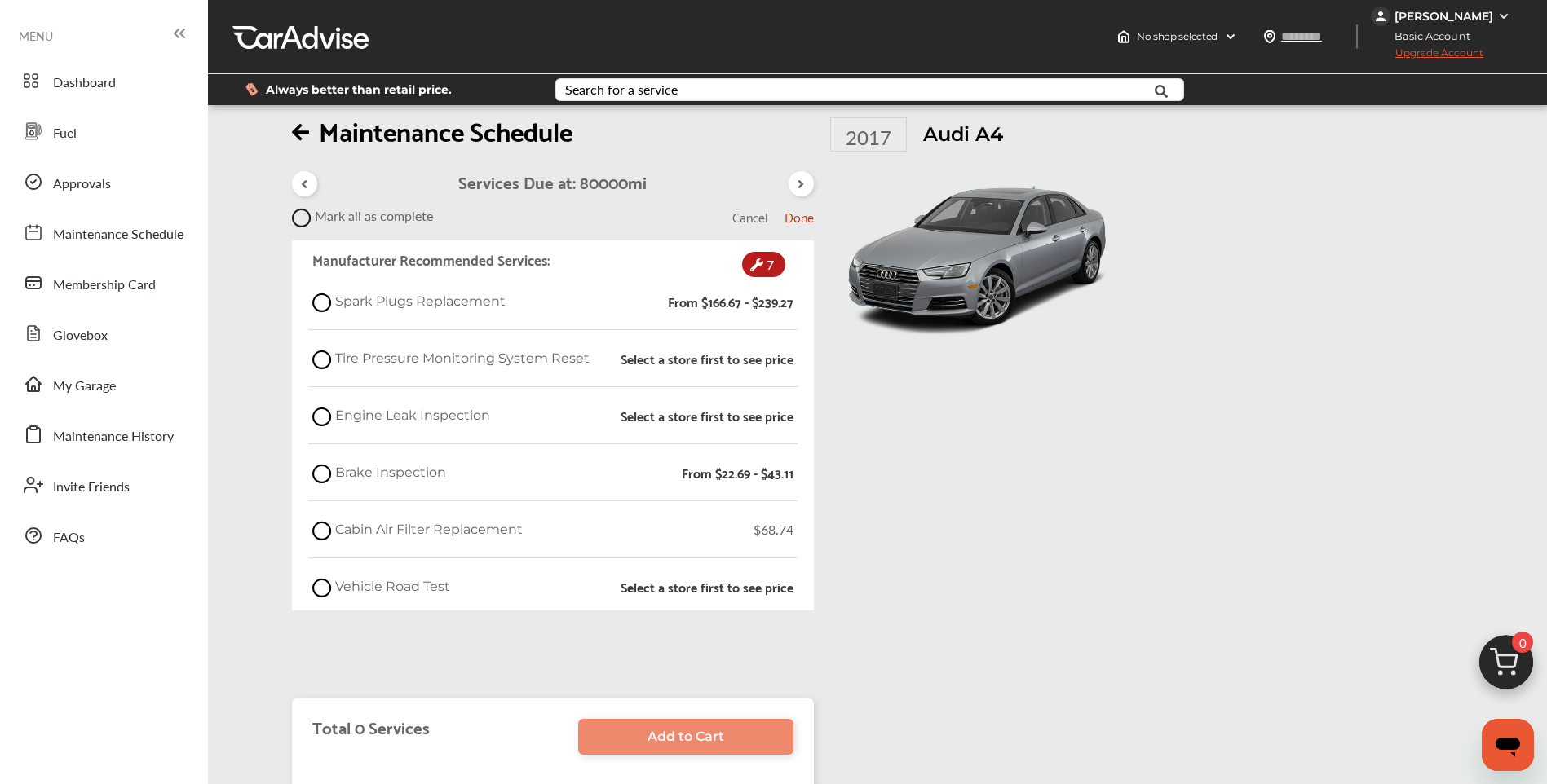
scroll to position [0, 0]
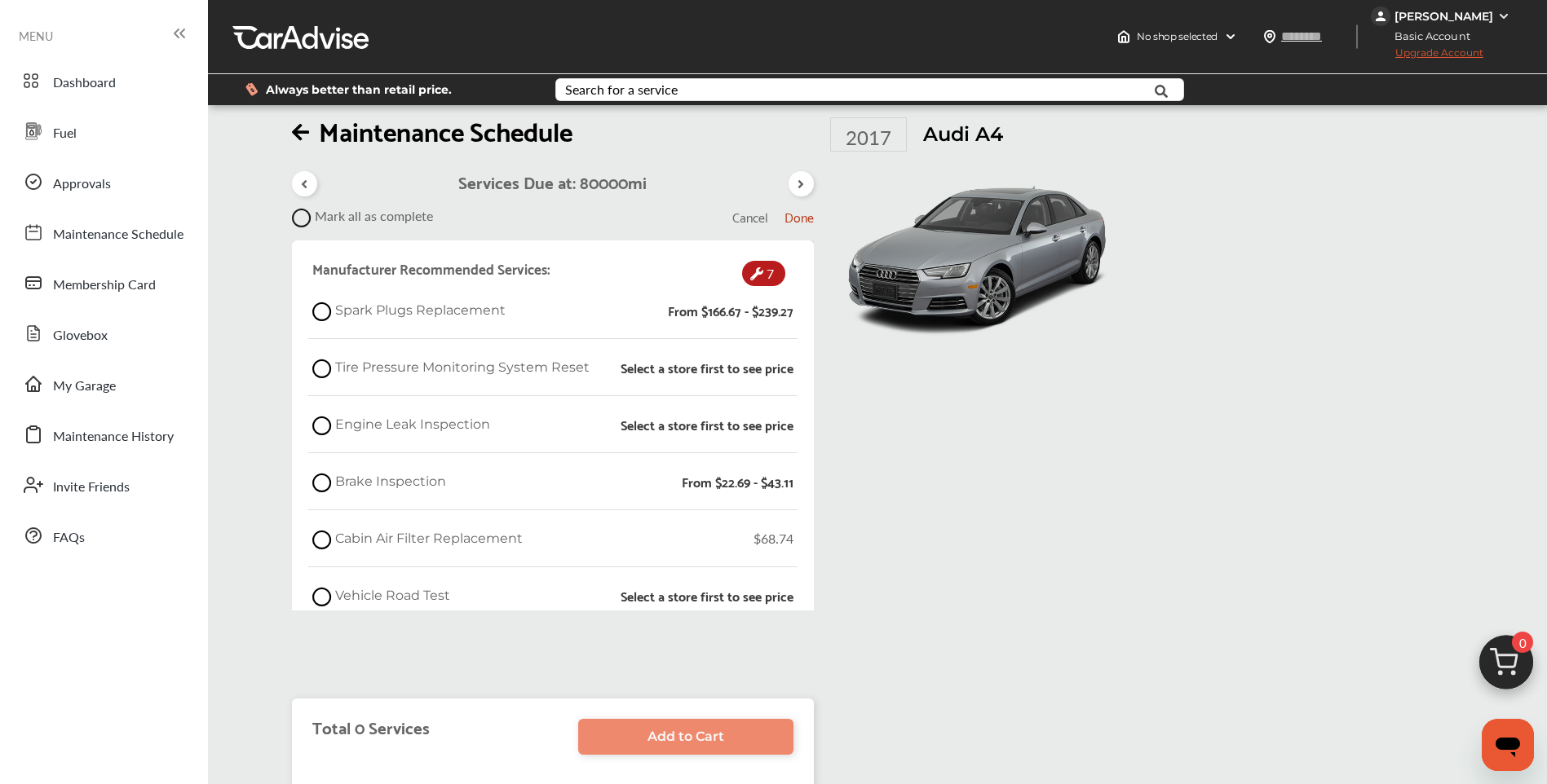
click at [809, 189] on icon at bounding box center [800, 184] width 15 height 13
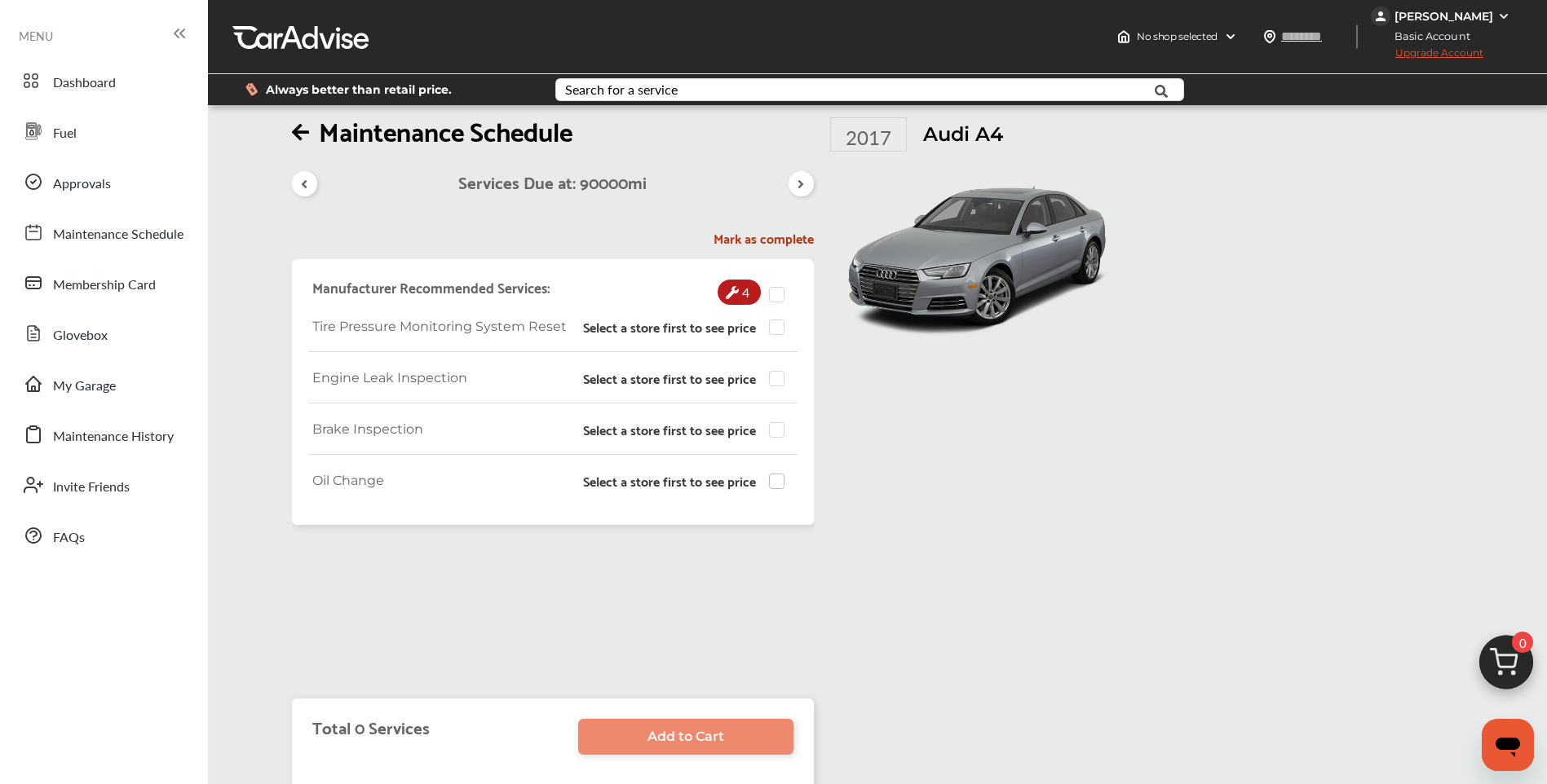
click at [775, 474] on label at bounding box center [782, 474] width 25 height 0
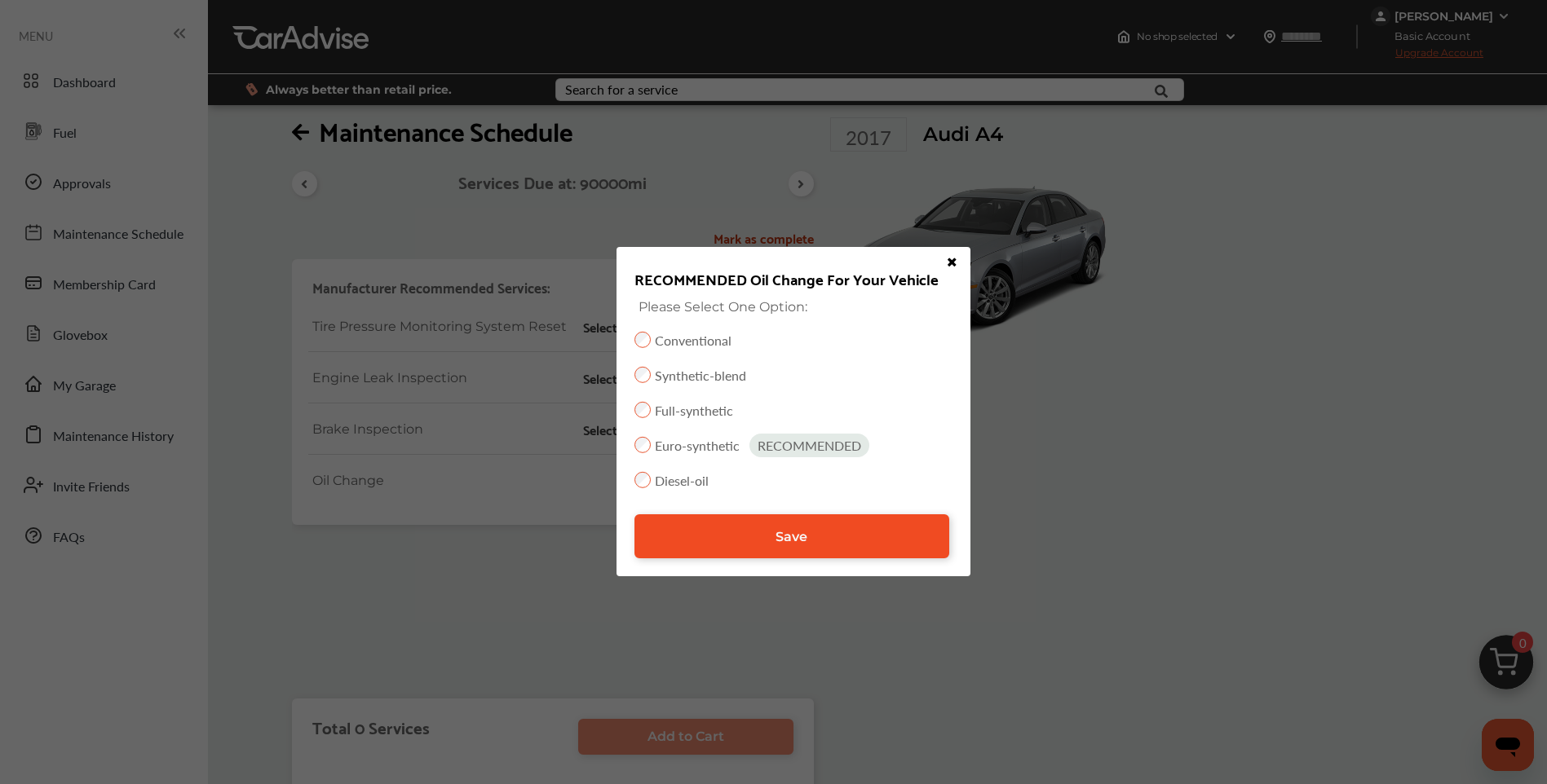
click at [805, 542] on span "Save" at bounding box center [791, 536] width 32 height 15
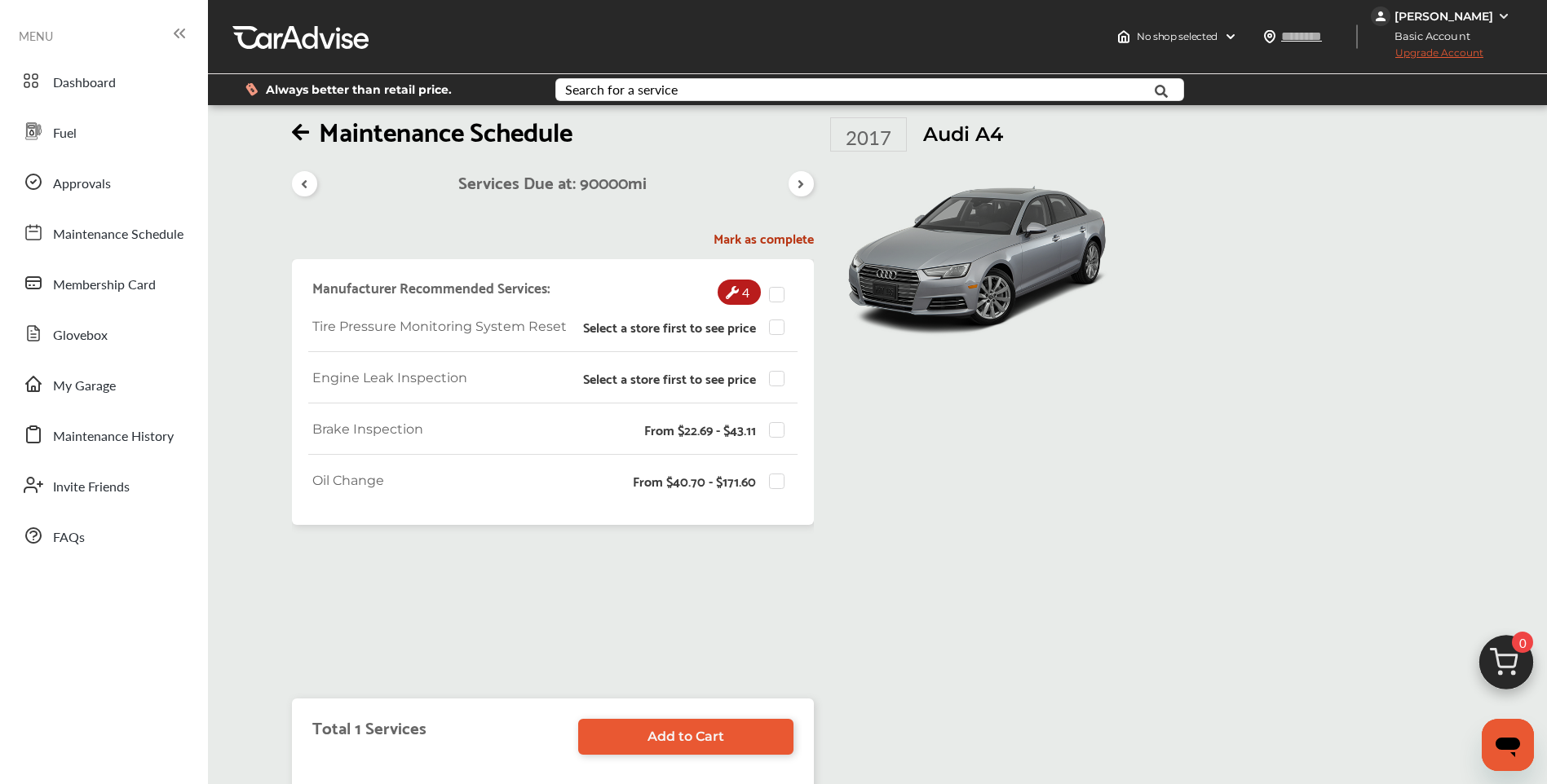
click at [798, 185] on icon at bounding box center [800, 184] width 15 height 13
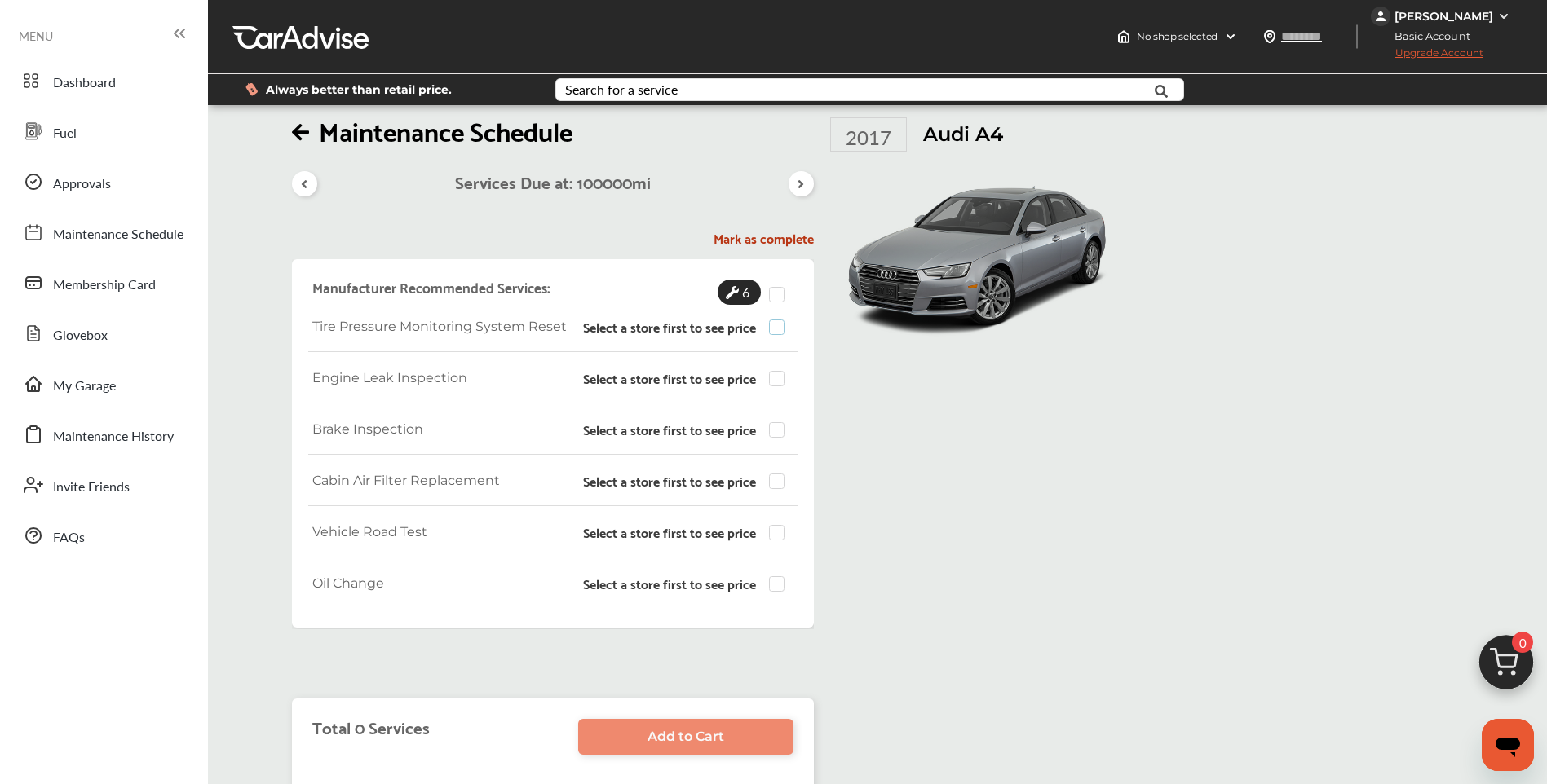
click at [771, 320] on label at bounding box center [782, 320] width 25 height 0
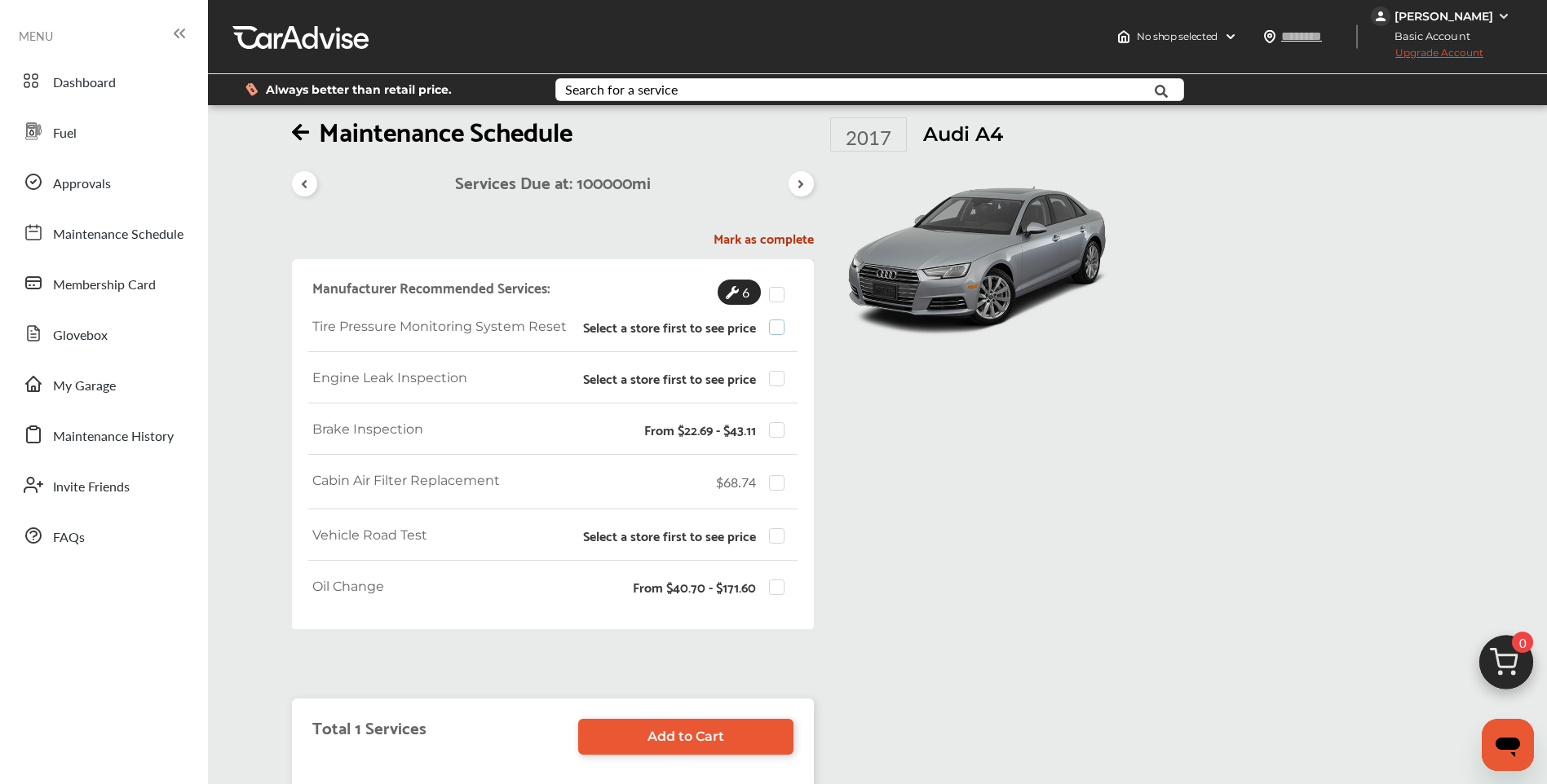
click at [771, 320] on label at bounding box center [782, 320] width 25 height 0
click at [777, 371] on label at bounding box center [782, 371] width 25 height 0
click at [380, 478] on span "Cabin Air Filter Replacement" at bounding box center [405, 482] width 188 height 19
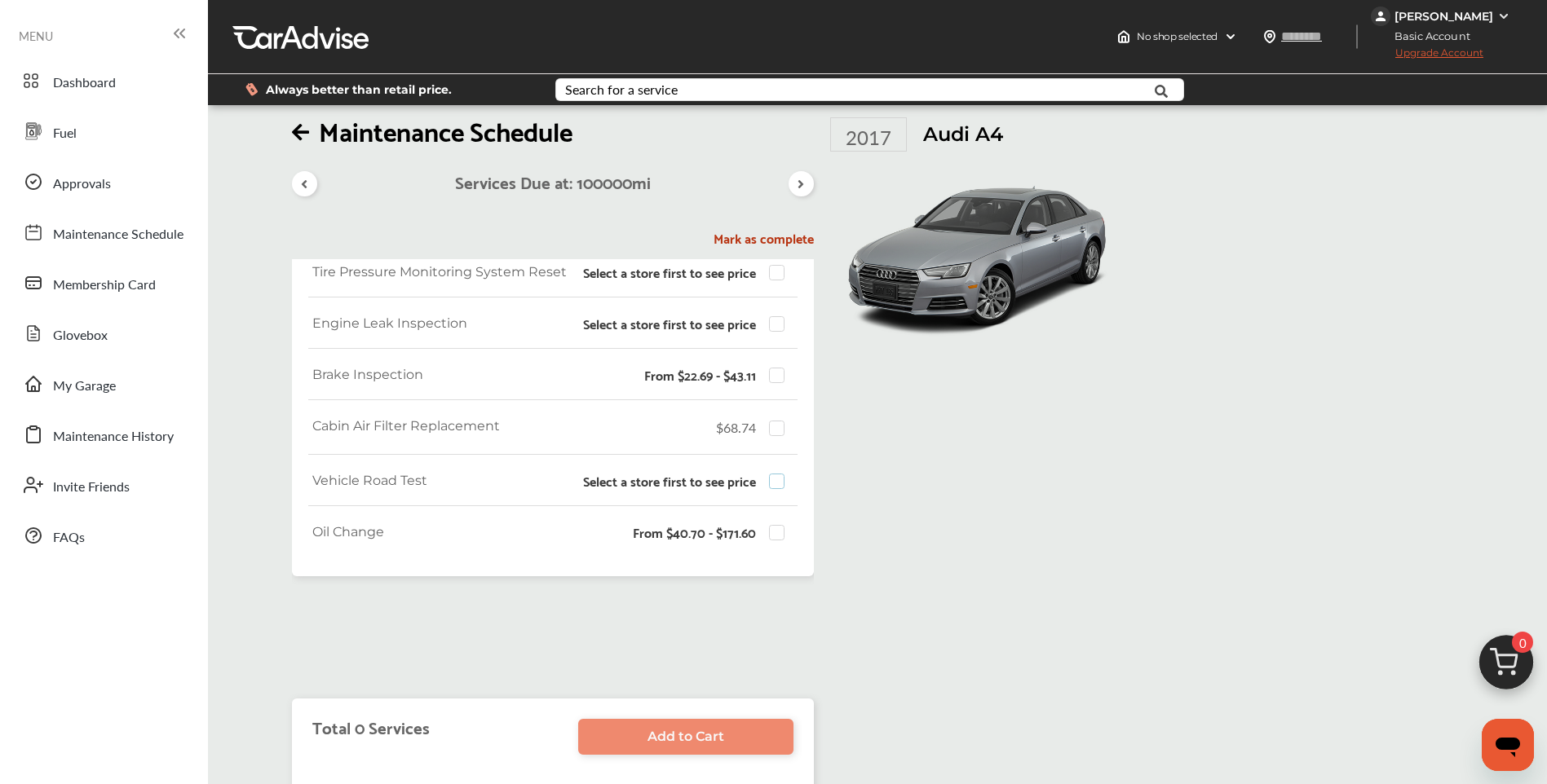
click at [780, 474] on label at bounding box center [782, 474] width 25 height 0
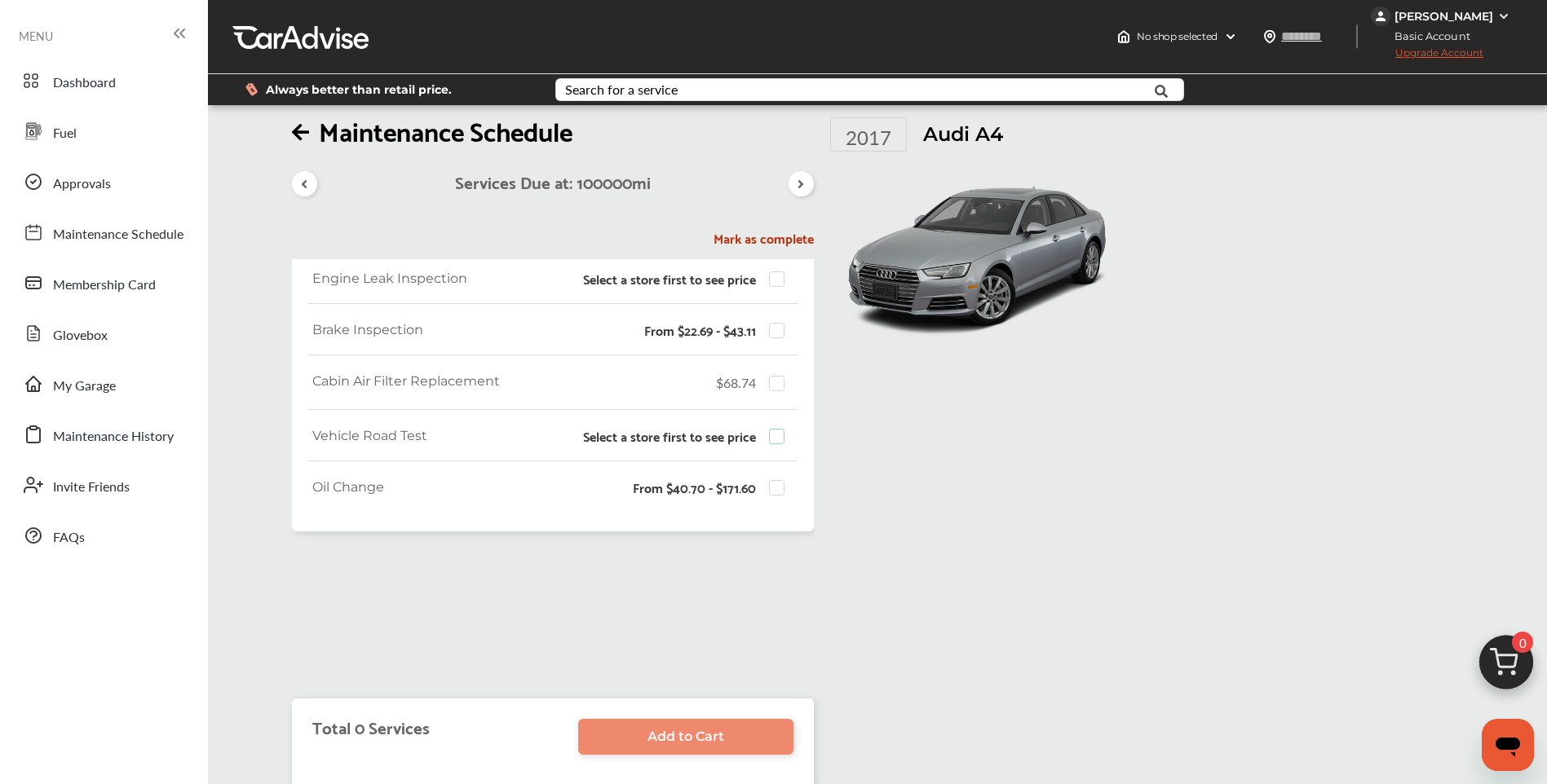
scroll to position [0, 0]
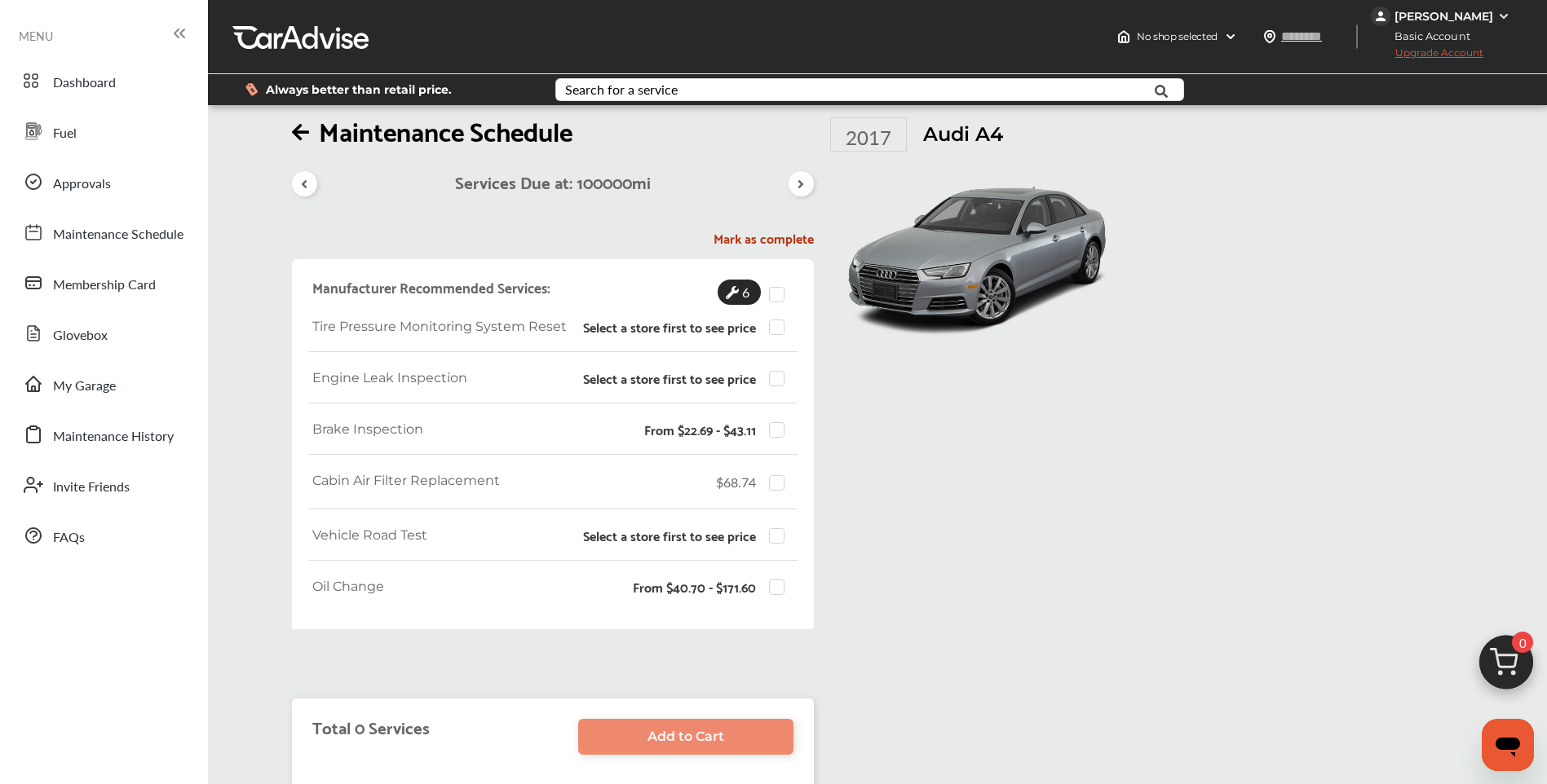
click at [1496, 25] on div "[PERSON_NAME]" at bounding box center [1442, 16] width 143 height 20
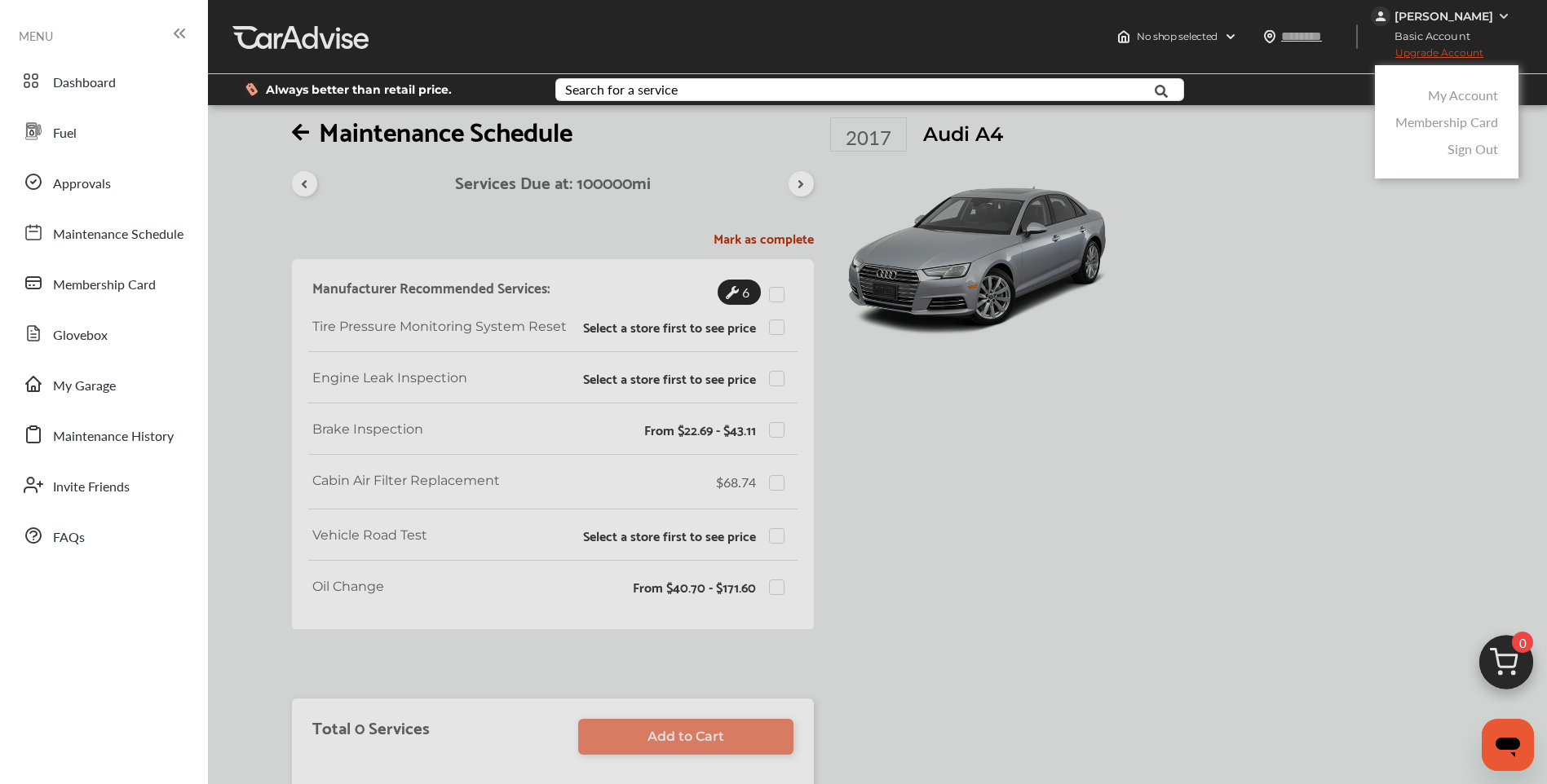
click at [1465, 148] on link "Sign Out" at bounding box center [1472, 148] width 51 height 19
